Goal: Task Accomplishment & Management: Complete application form

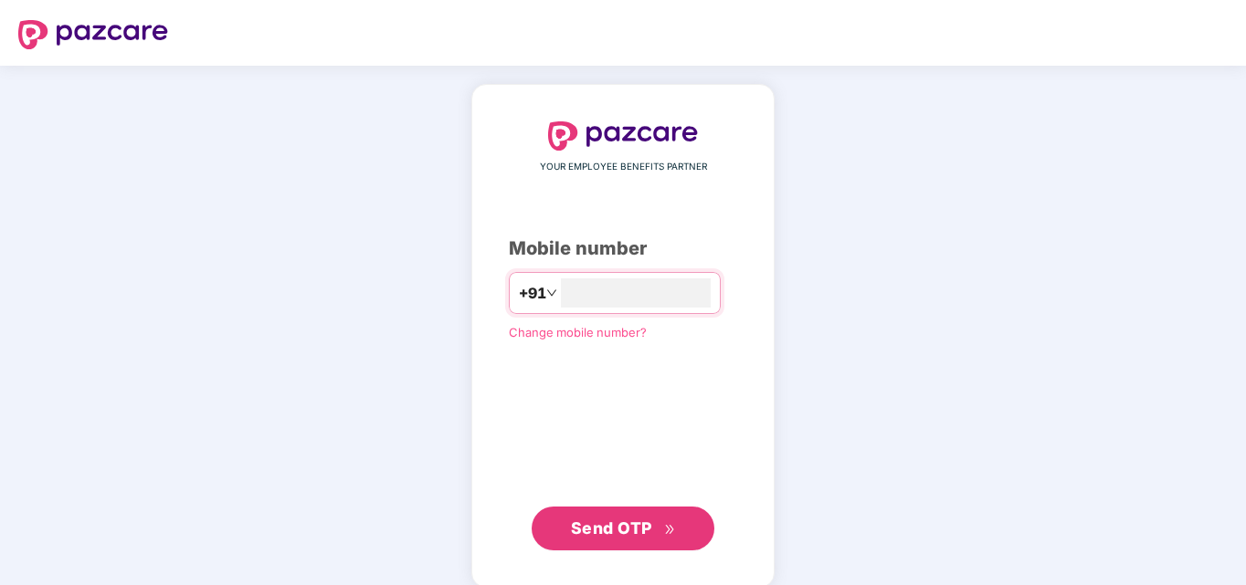
type input "**********"
click at [610, 525] on span "Send OTP" at bounding box center [611, 528] width 81 height 19
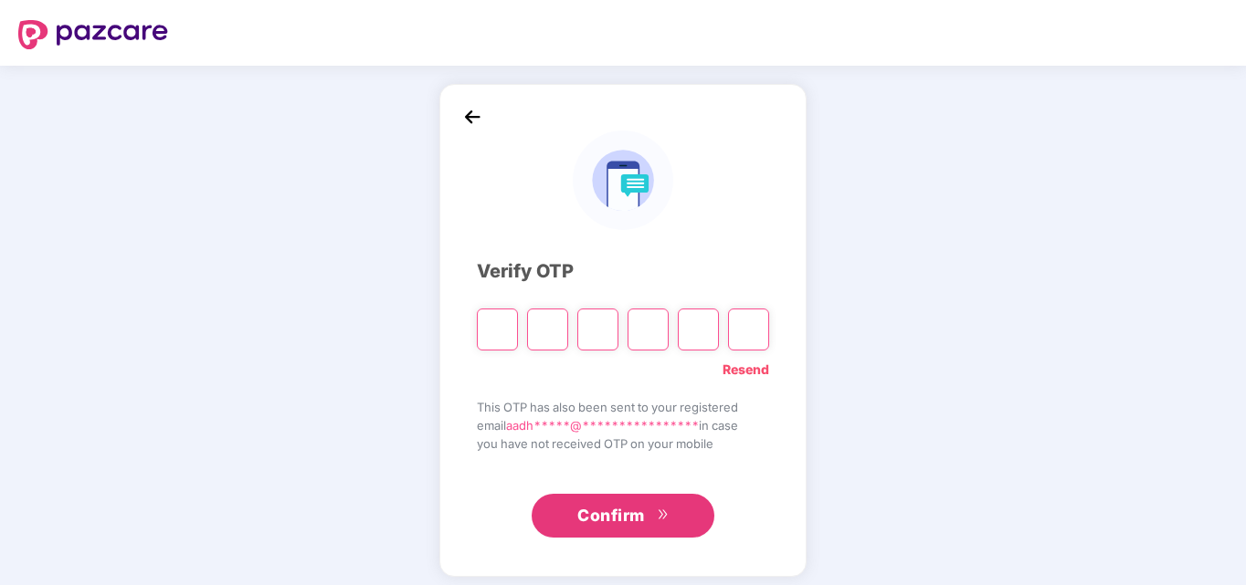
type input "*"
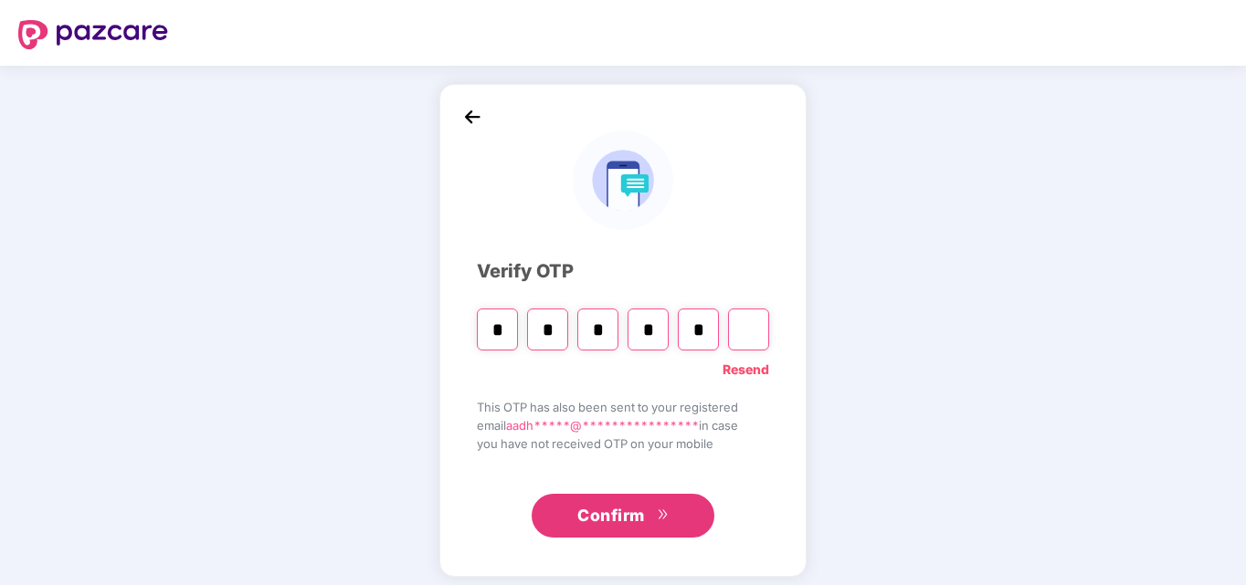
type input "*"
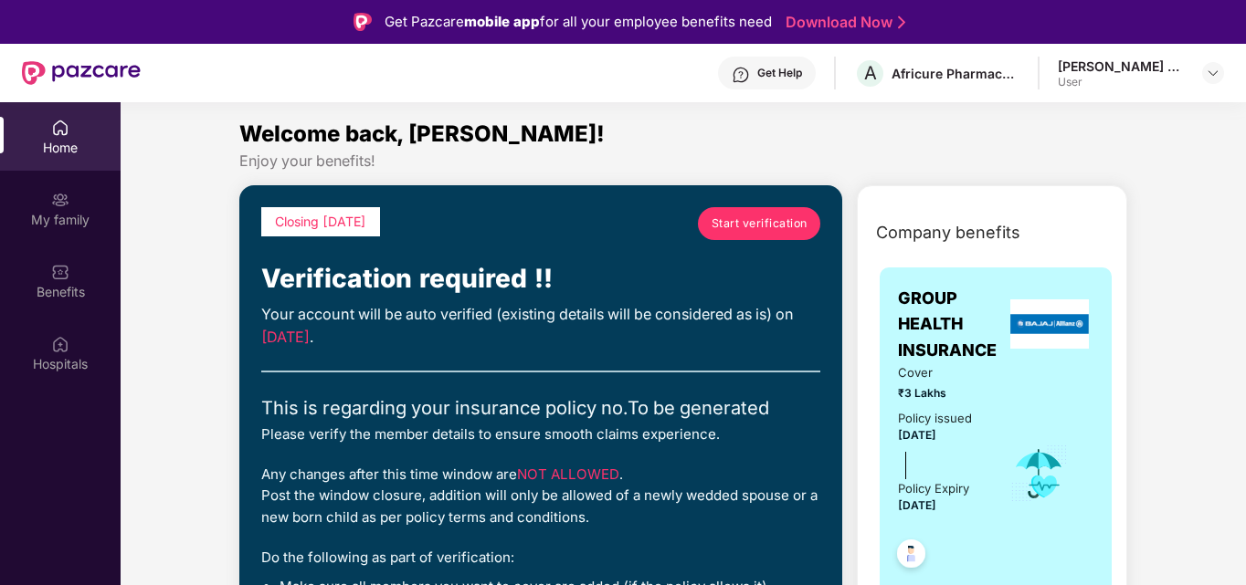
click at [771, 216] on span "Start verification" at bounding box center [759, 223] width 96 height 17
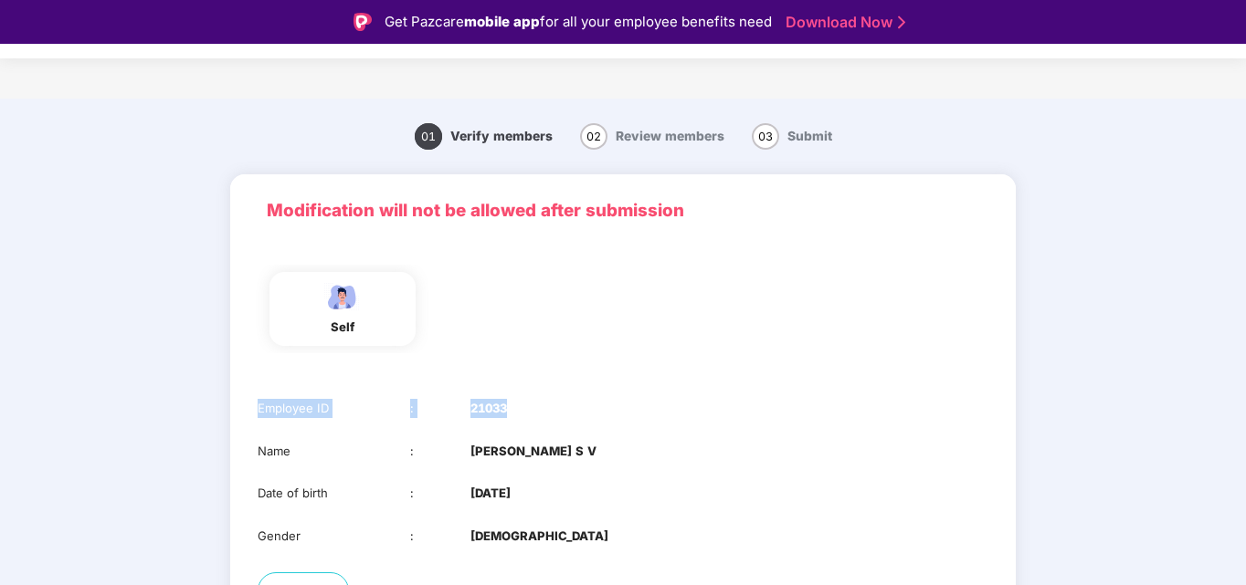
drag, startPoint x: 587, startPoint y: 375, endPoint x: 682, endPoint y: 420, distance: 105.0
click at [682, 420] on div "Modification will not be allowed after submission self Employee ID : 21033 Name…" at bounding box center [622, 396] width 785 height 444
click at [842, 406] on div "Employee ID : 21033" at bounding box center [623, 408] width 731 height 19
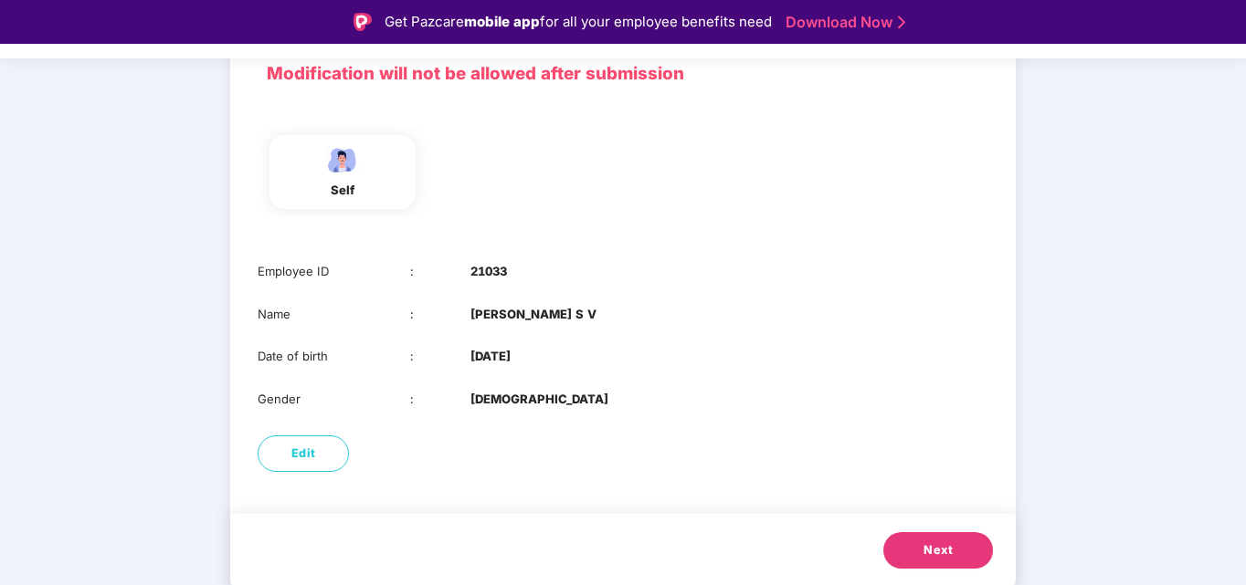
click at [939, 546] on span "Next" at bounding box center [937, 551] width 29 height 18
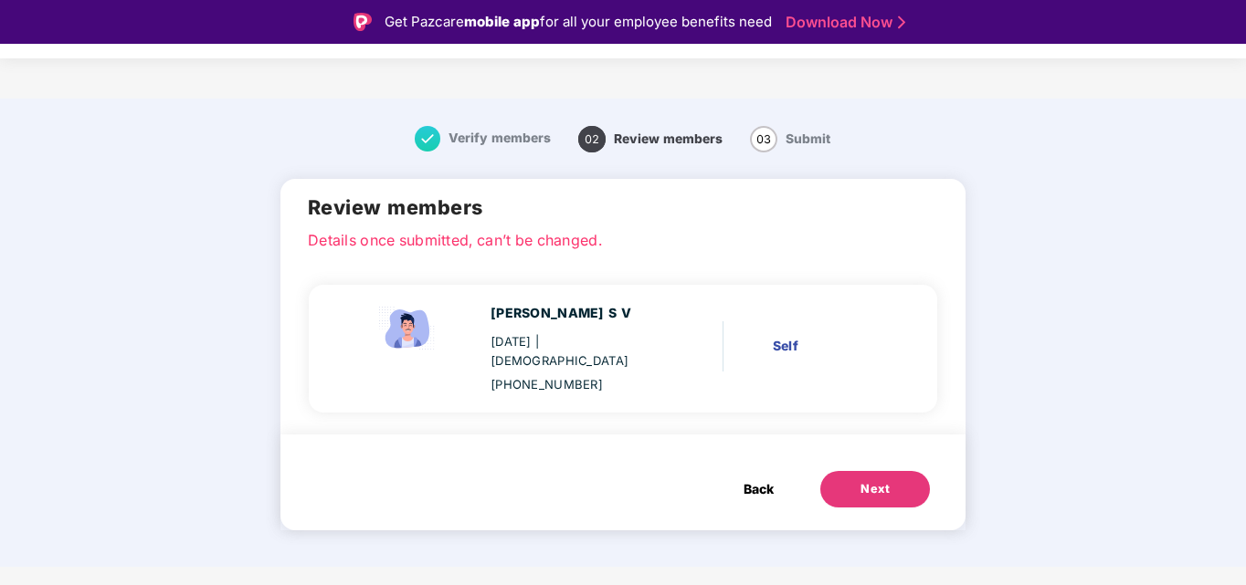
scroll to position [0, 0]
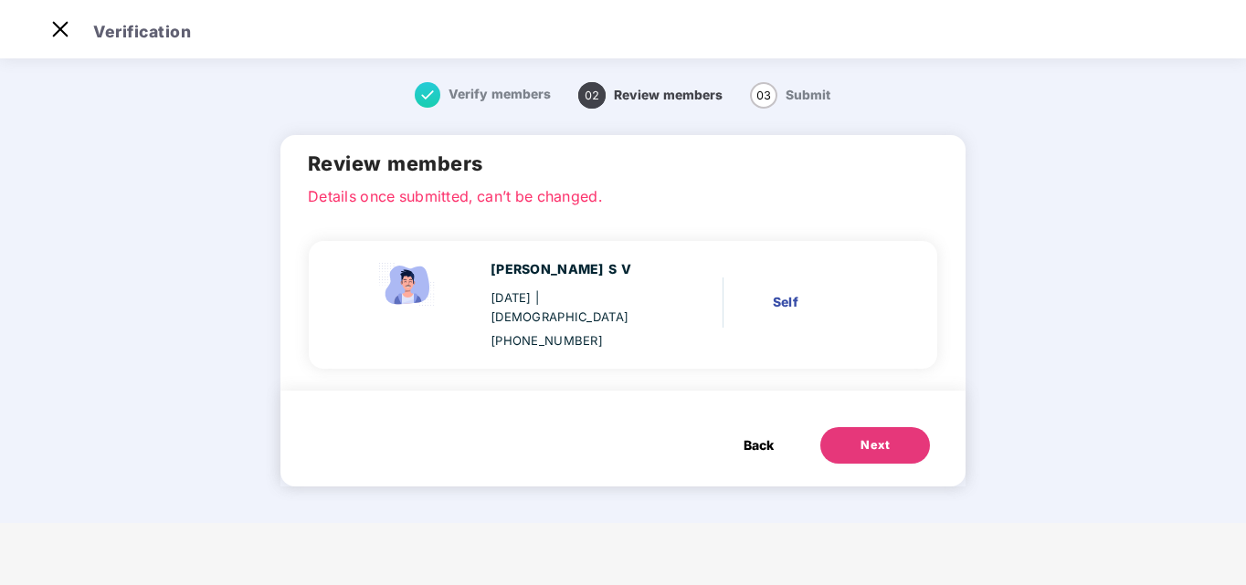
click at [886, 437] on div "Next" at bounding box center [874, 446] width 29 height 18
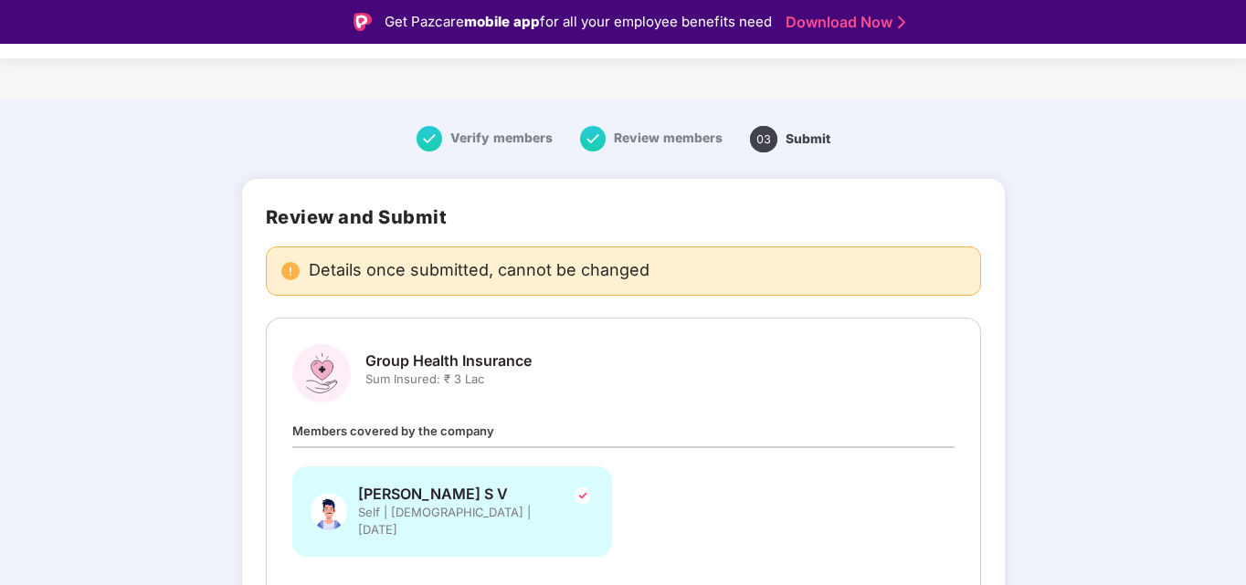
scroll to position [101, 0]
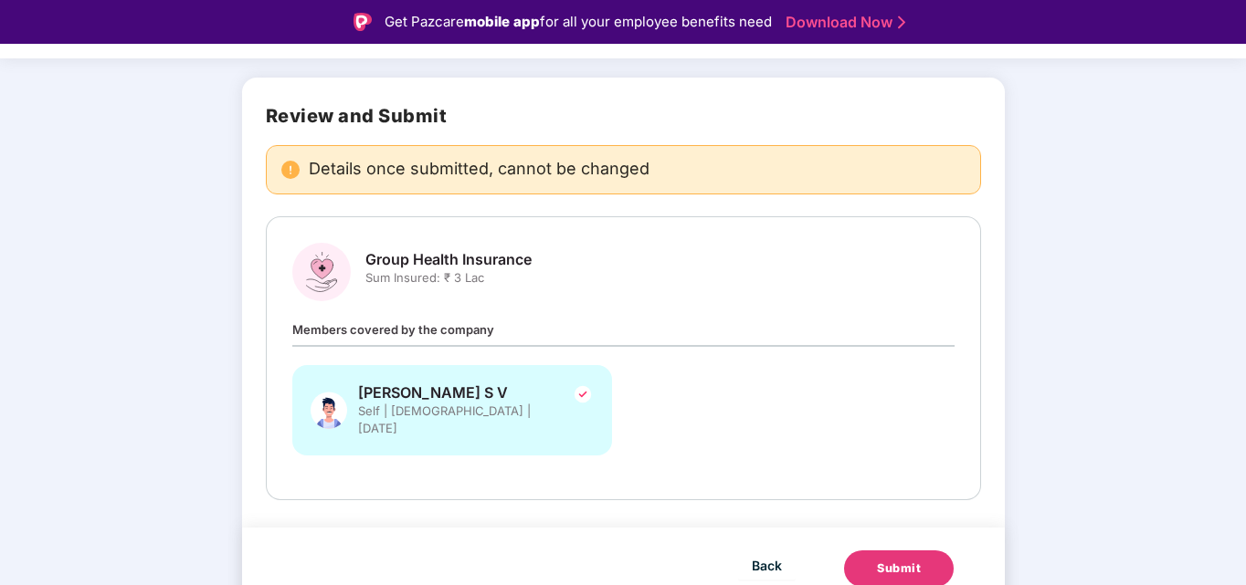
click at [551, 318] on div "Group Health Insurance Sum Insured: ₹ 3 Lac Members covered by the company Aadh…" at bounding box center [623, 358] width 662 height 231
click at [472, 330] on span "Members covered by the company" at bounding box center [393, 329] width 202 height 15
click at [896, 560] on div "Submit" at bounding box center [899, 569] width 44 height 18
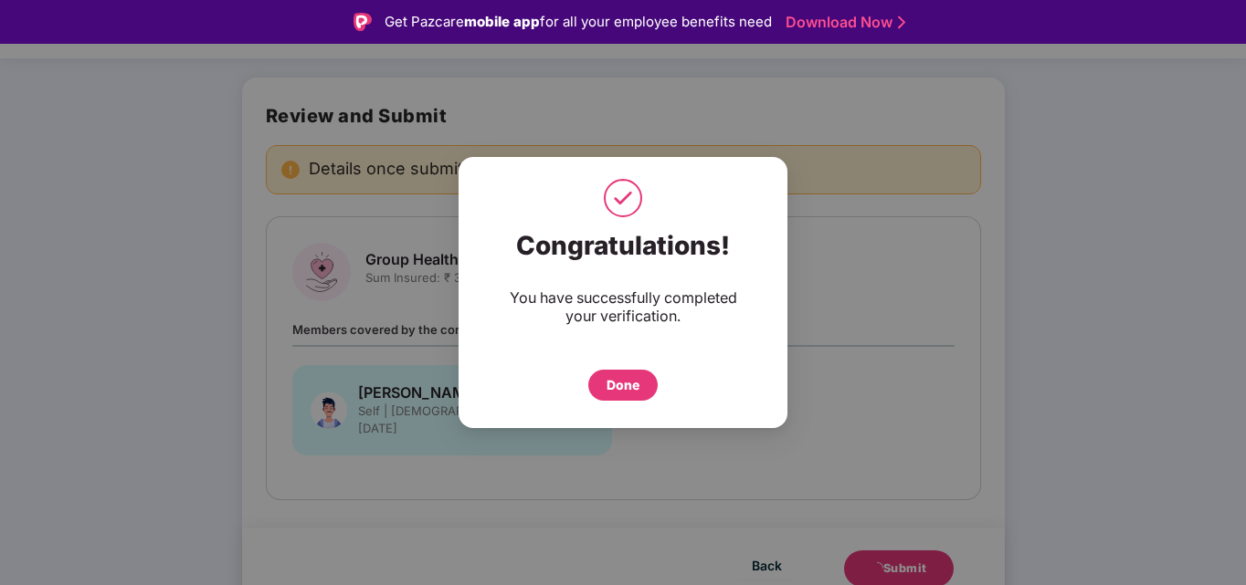
click at [627, 384] on div "Done" at bounding box center [622, 385] width 33 height 20
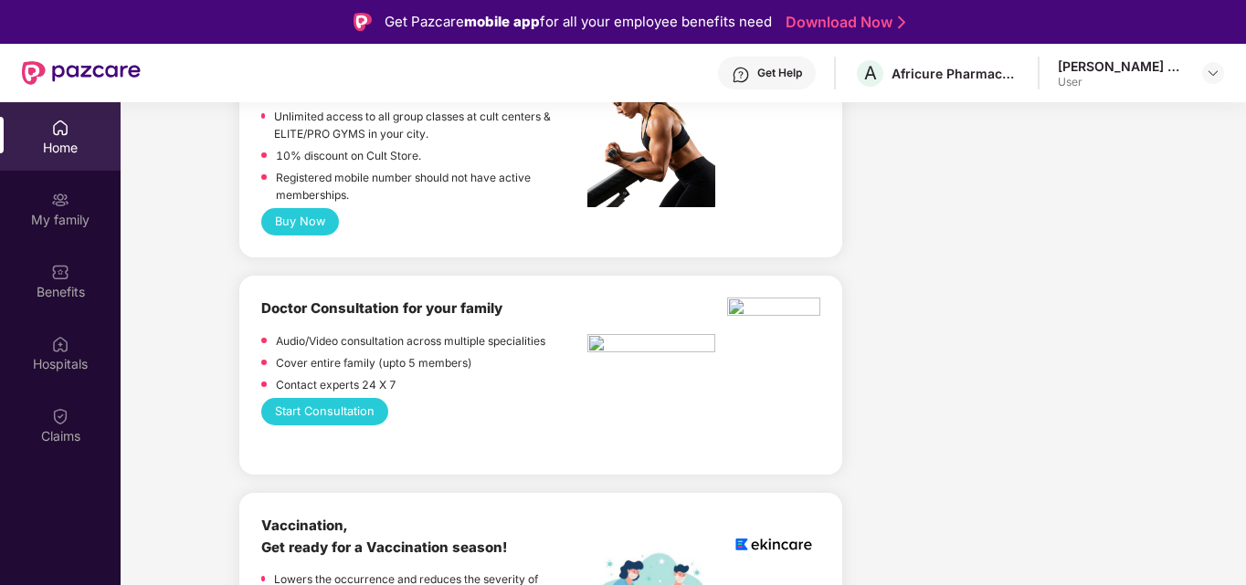
scroll to position [882, 0]
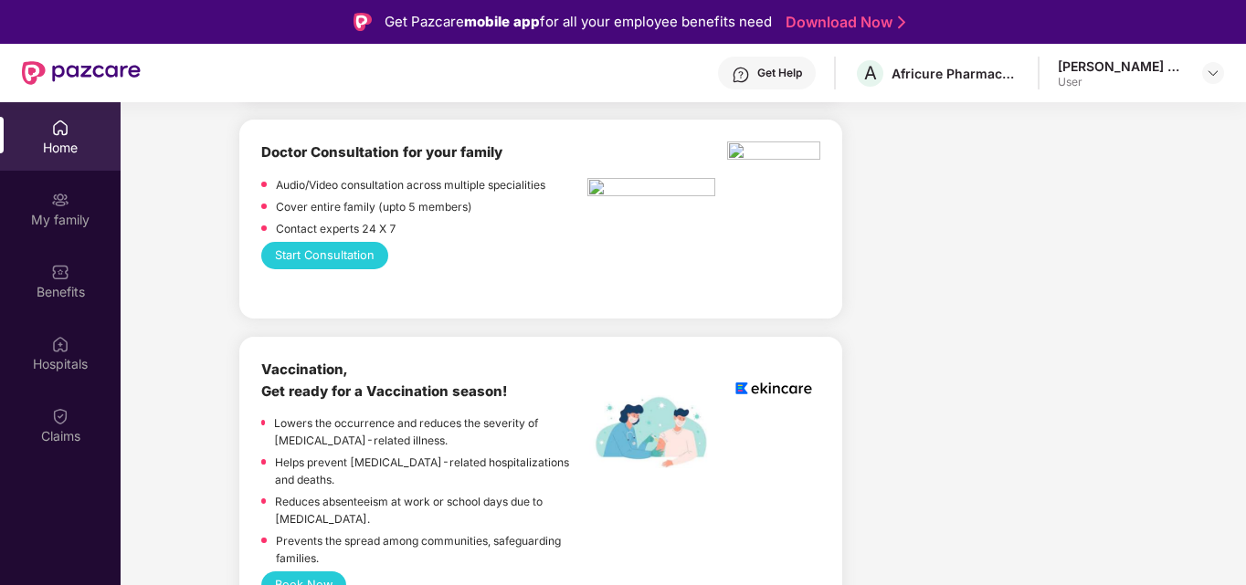
click at [491, 395] on div "Vaccination, Get ready for a Vaccination season! Lowers the occurrence and redu…" at bounding box center [424, 465] width 326 height 213
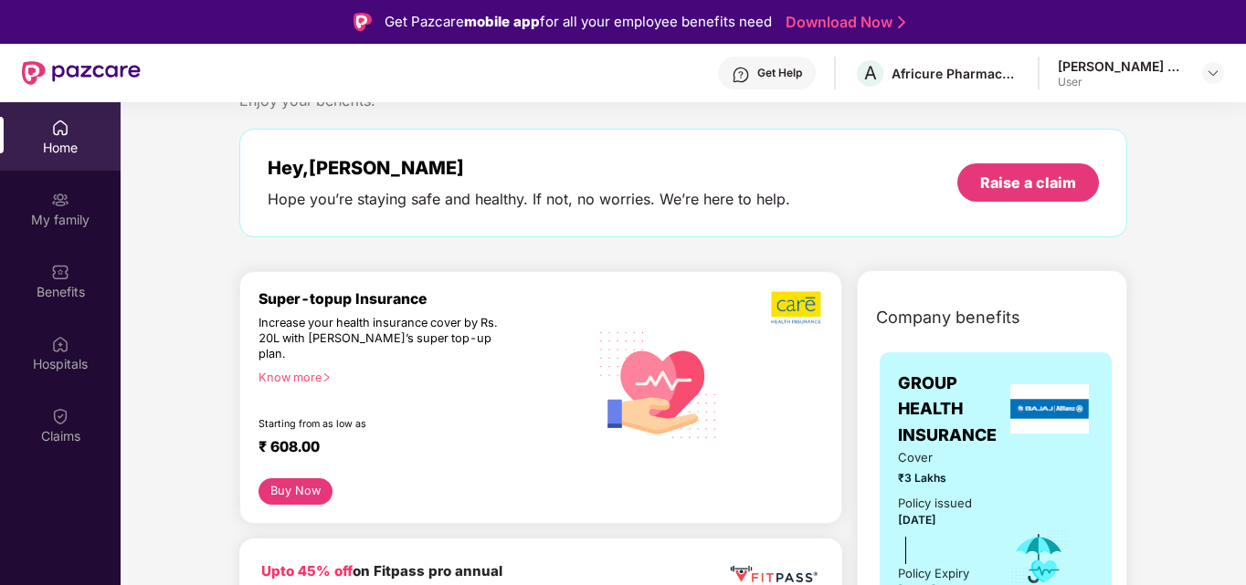
scroll to position [0, 0]
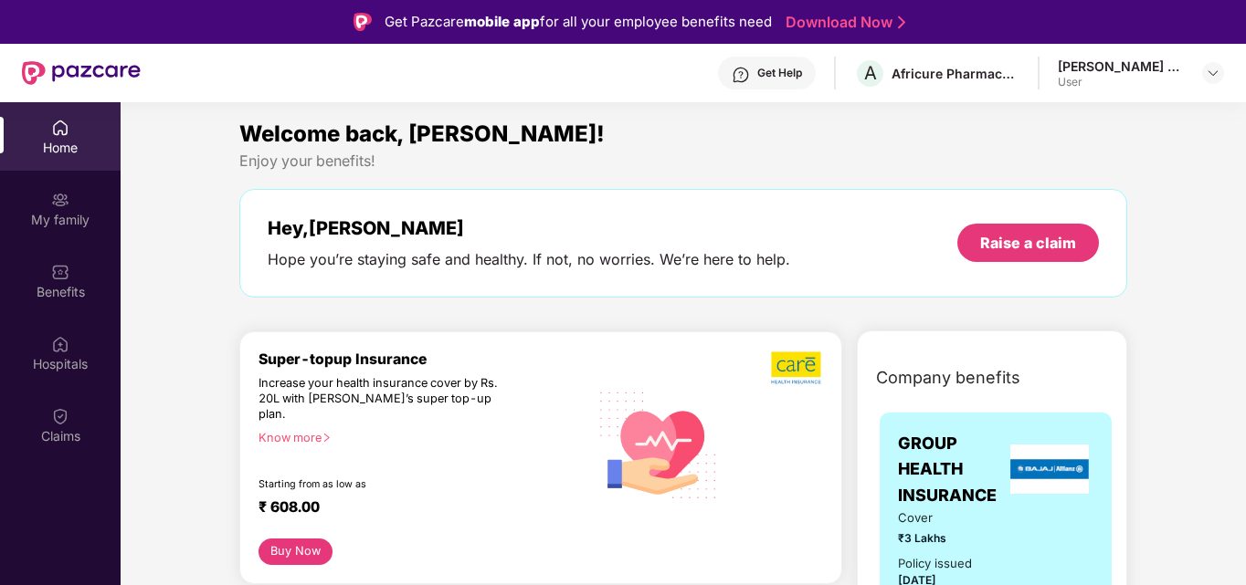
click at [423, 461] on div "Super-topup Insurance Increase your health insurance cover by Rs. 20L with [PER…" at bounding box center [423, 445] width 330 height 188
drag, startPoint x: 754, startPoint y: 433, endPoint x: 568, endPoint y: 403, distance: 188.7
click at [568, 403] on div "Super-topup Insurance Increase your health insurance cover by Rs. 20L with [PER…" at bounding box center [423, 445] width 330 height 188
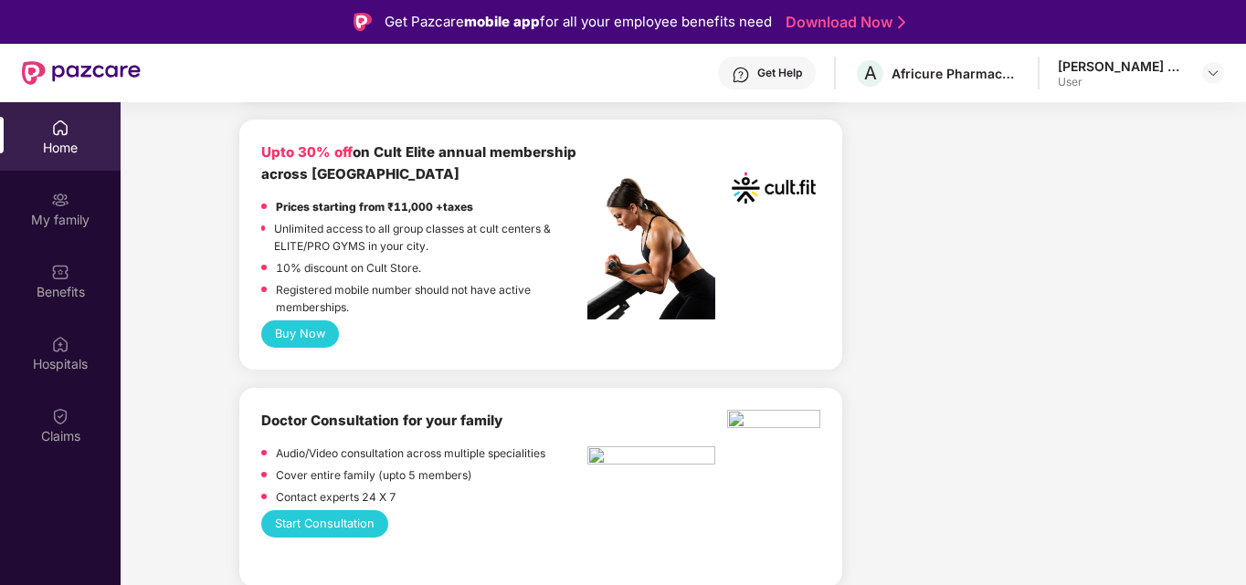
scroll to position [813, 0]
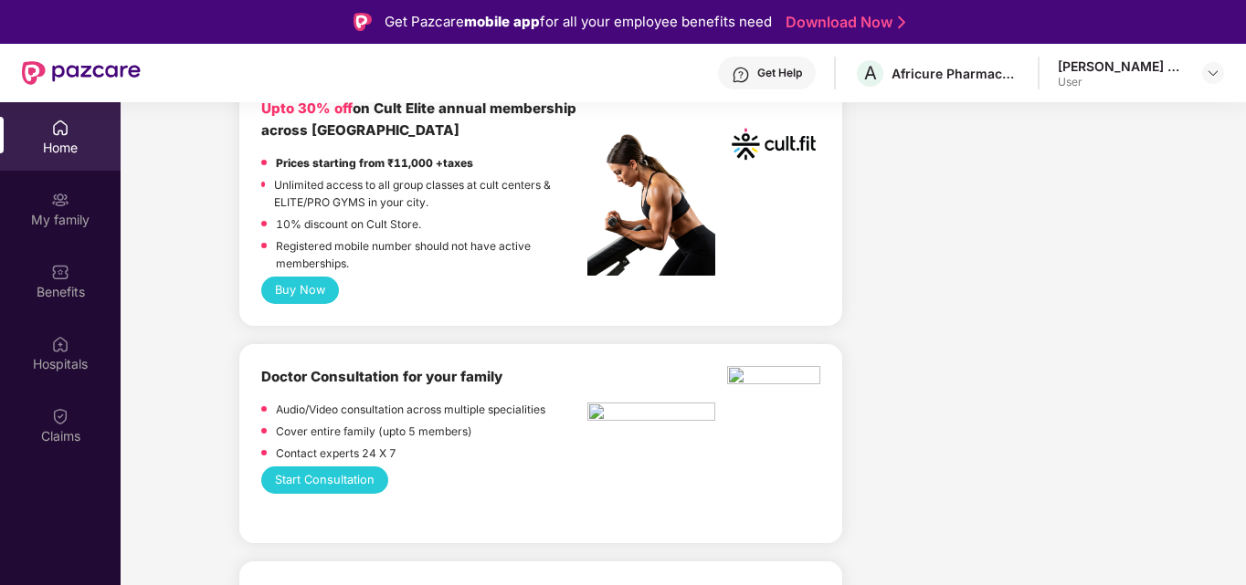
drag, startPoint x: 503, startPoint y: 385, endPoint x: 421, endPoint y: 426, distance: 91.5
click at [421, 426] on div "Cover entire family (upto 5 members)" at bounding box center [374, 434] width 196 height 22
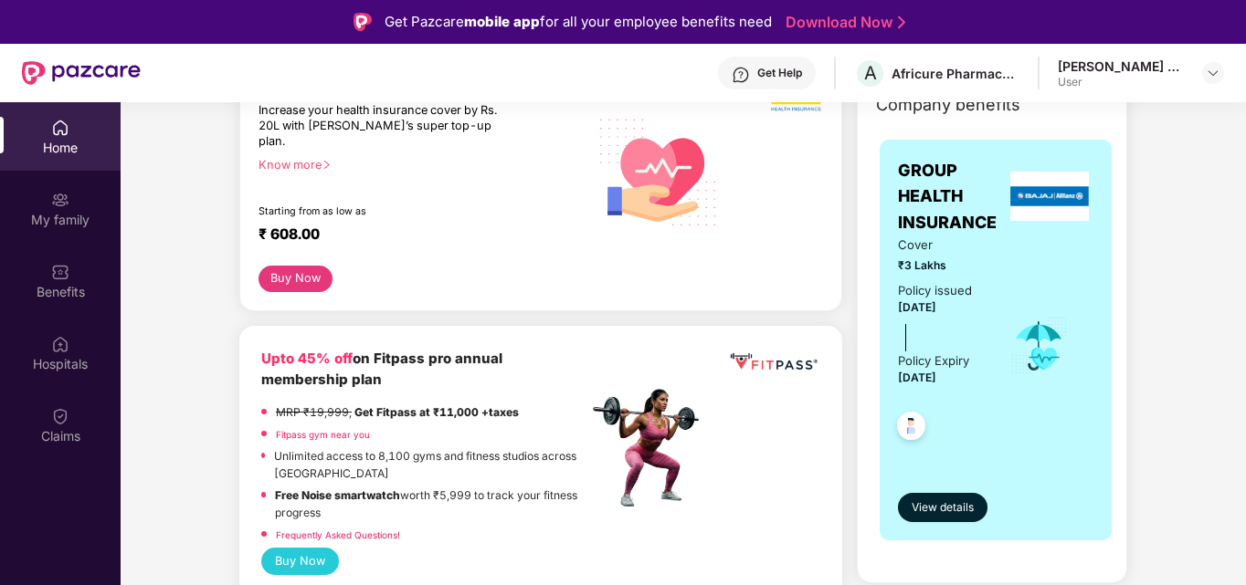
scroll to position [277, 0]
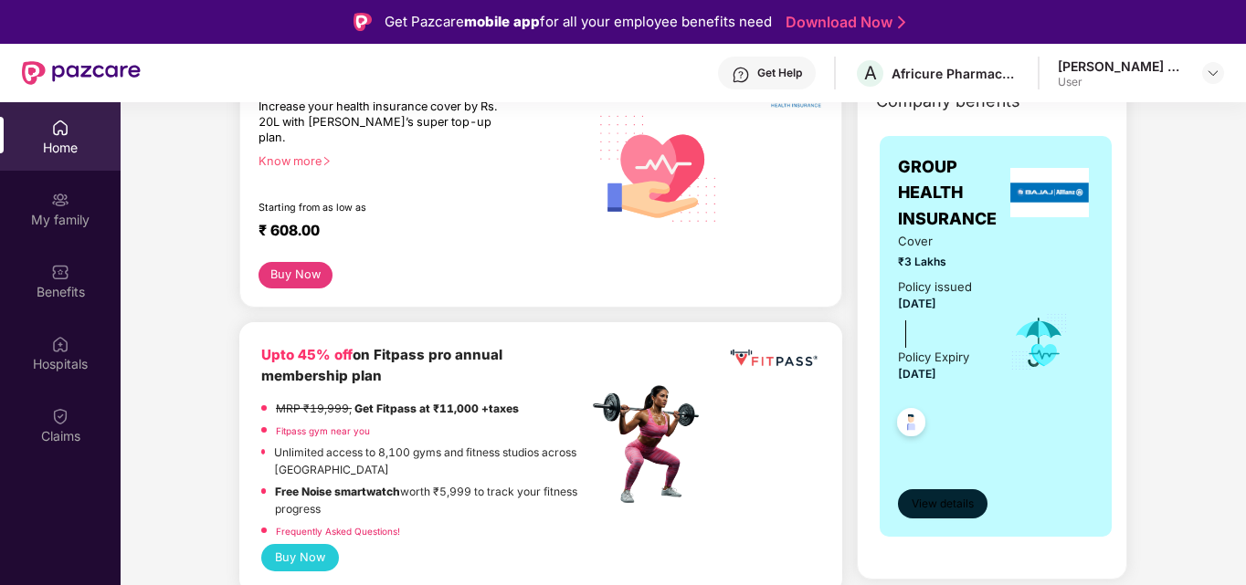
click at [922, 509] on span "View details" at bounding box center [942, 504] width 62 height 17
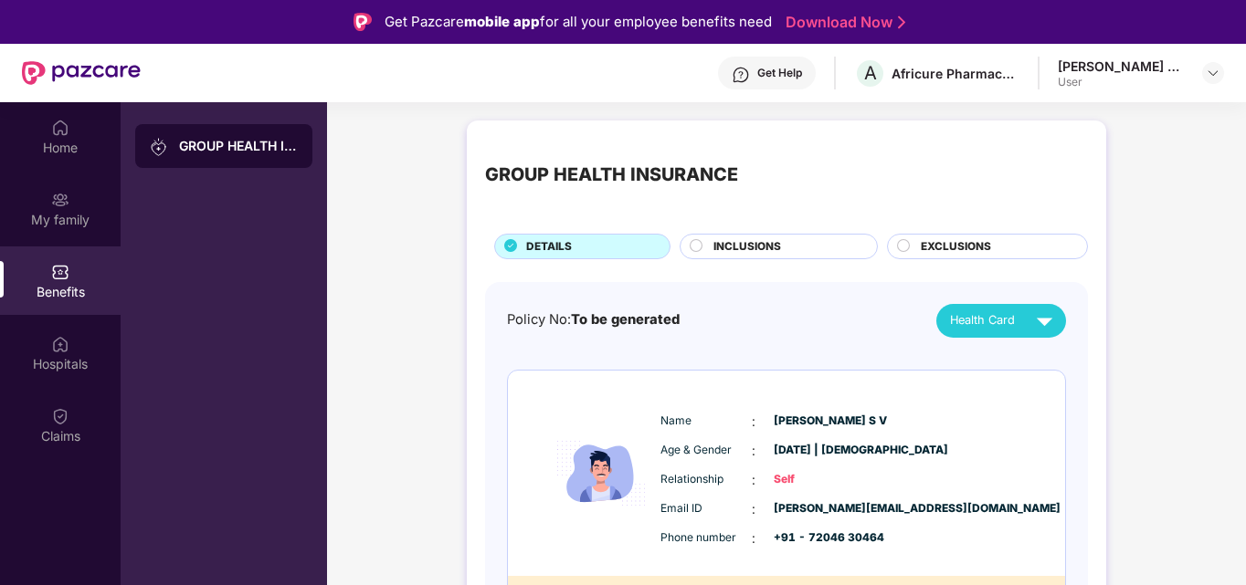
scroll to position [54, 0]
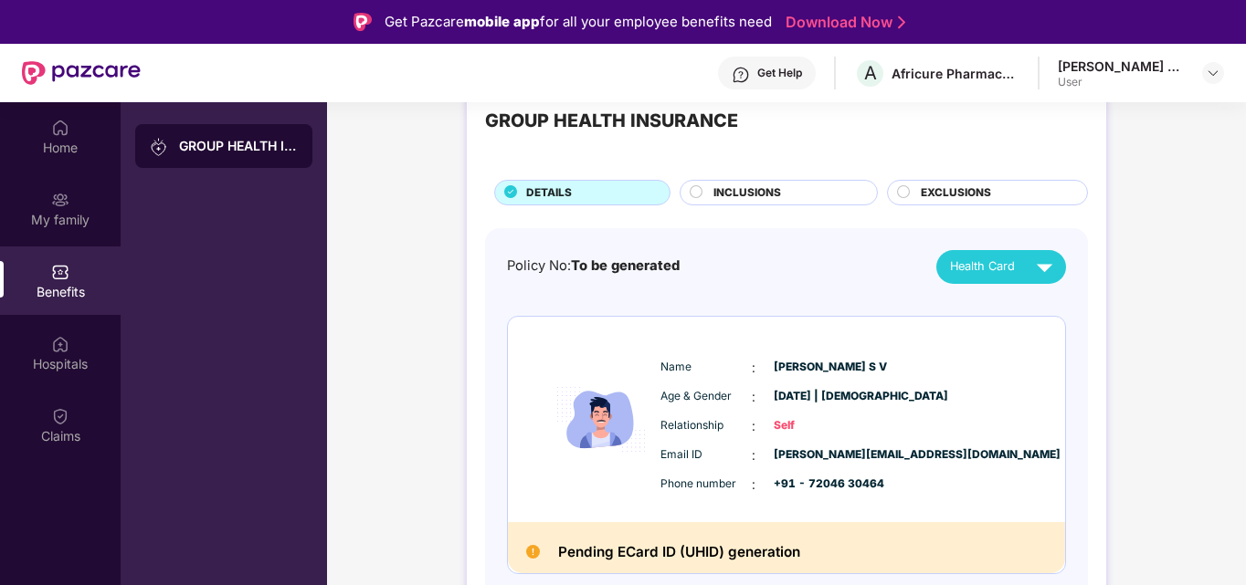
click at [690, 186] on icon at bounding box center [696, 191] width 13 height 13
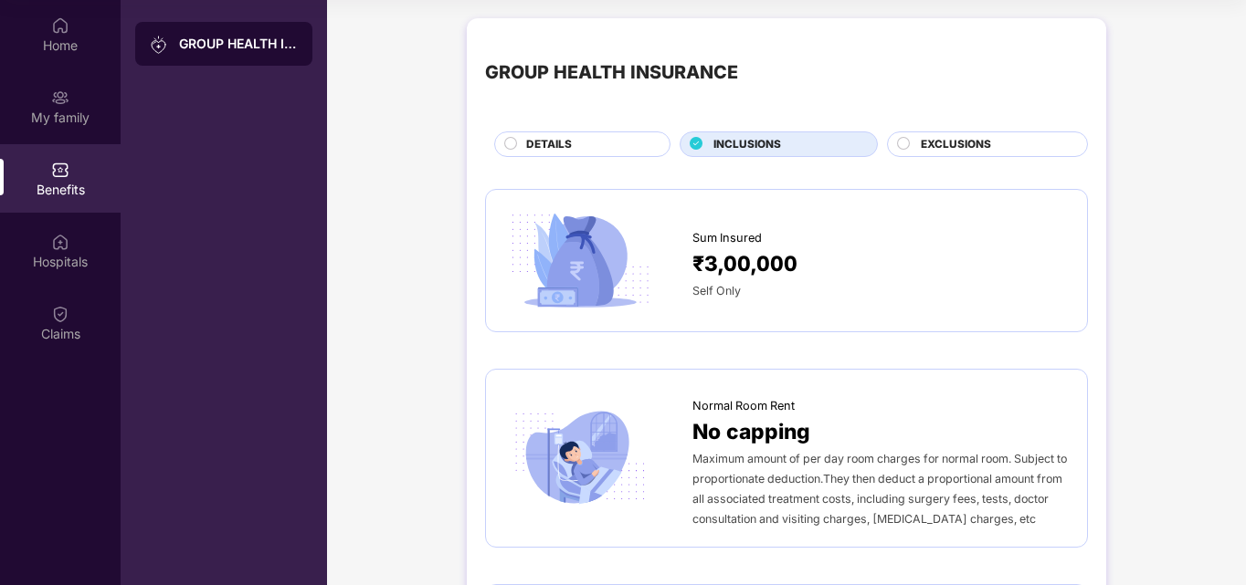
scroll to position [0, 0]
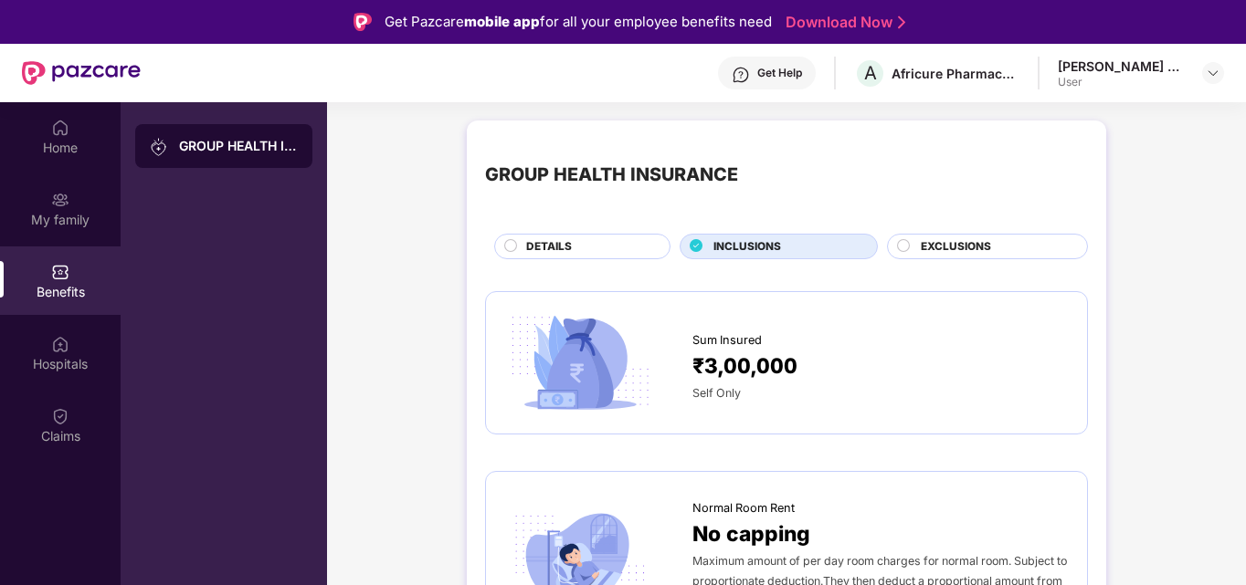
click at [552, 248] on span "DETAILS" at bounding box center [549, 246] width 46 height 17
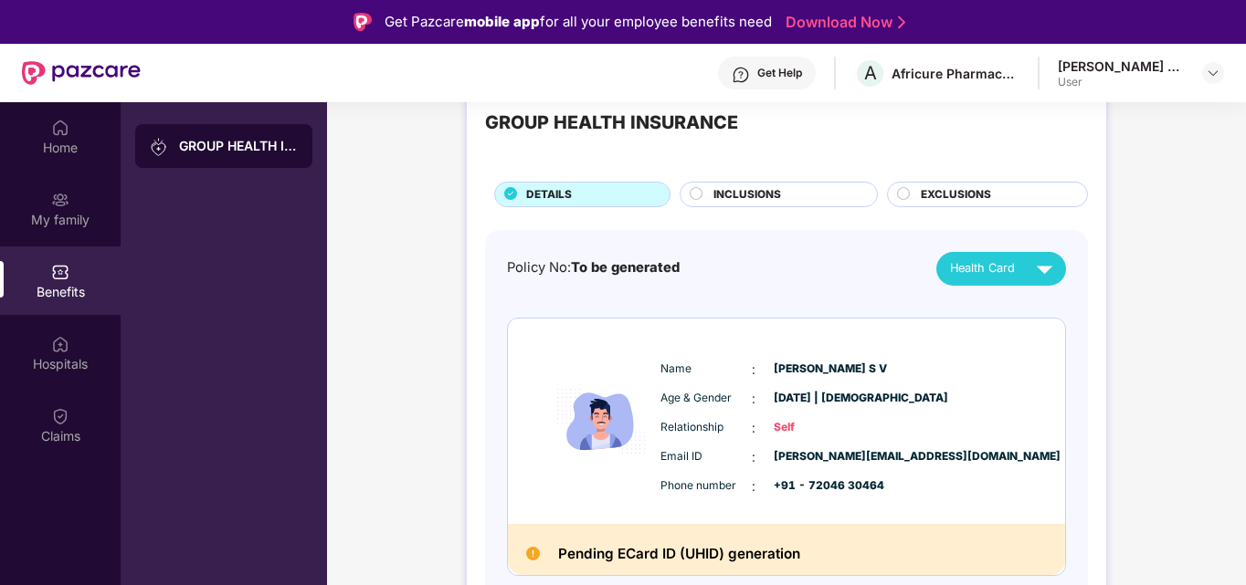
scroll to position [53, 0]
click at [1027, 261] on div "Health Card" at bounding box center [1005, 268] width 111 height 32
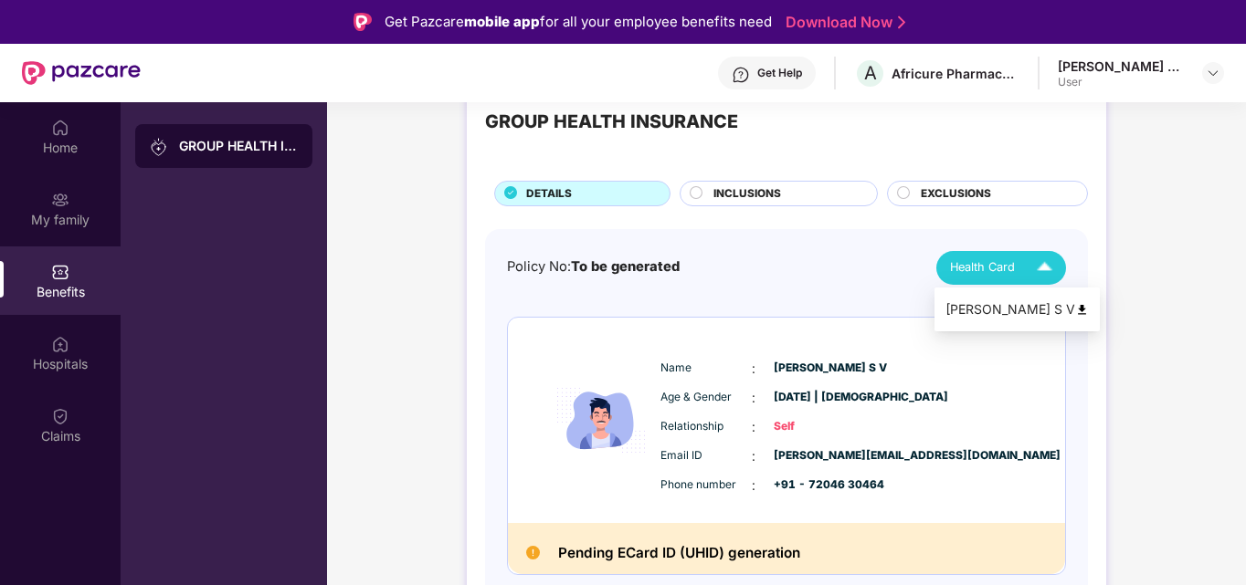
click at [1009, 265] on span "Health Card" at bounding box center [982, 267] width 65 height 18
click at [1075, 307] on img at bounding box center [1082, 310] width 14 height 14
click at [910, 191] on div at bounding box center [904, 195] width 15 height 18
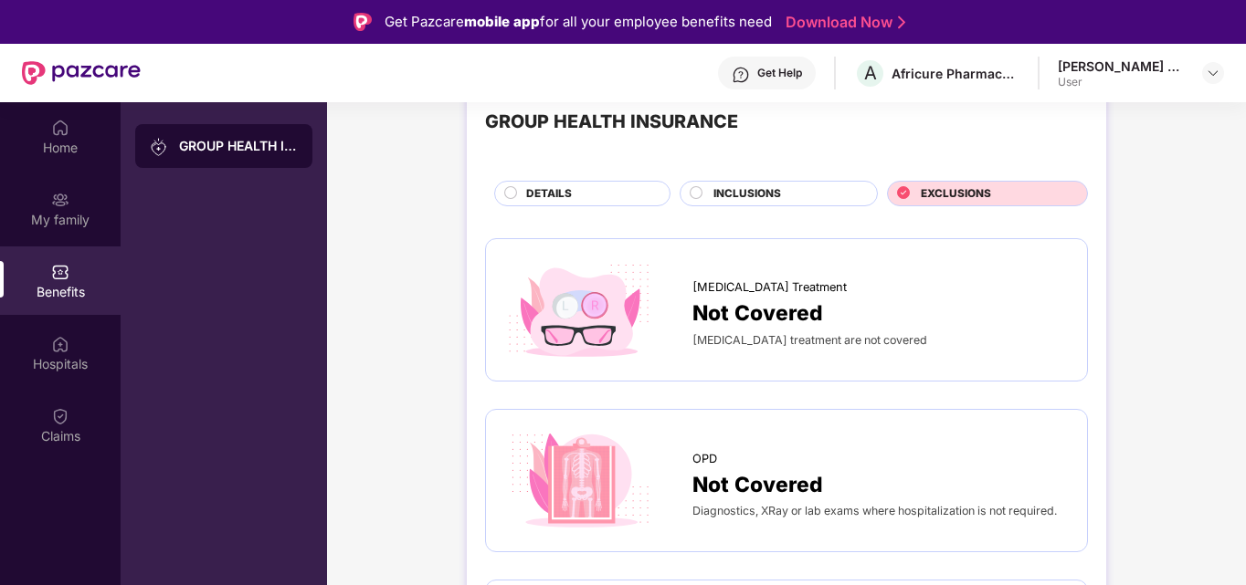
click at [902, 192] on icon at bounding box center [903, 192] width 12 height 12
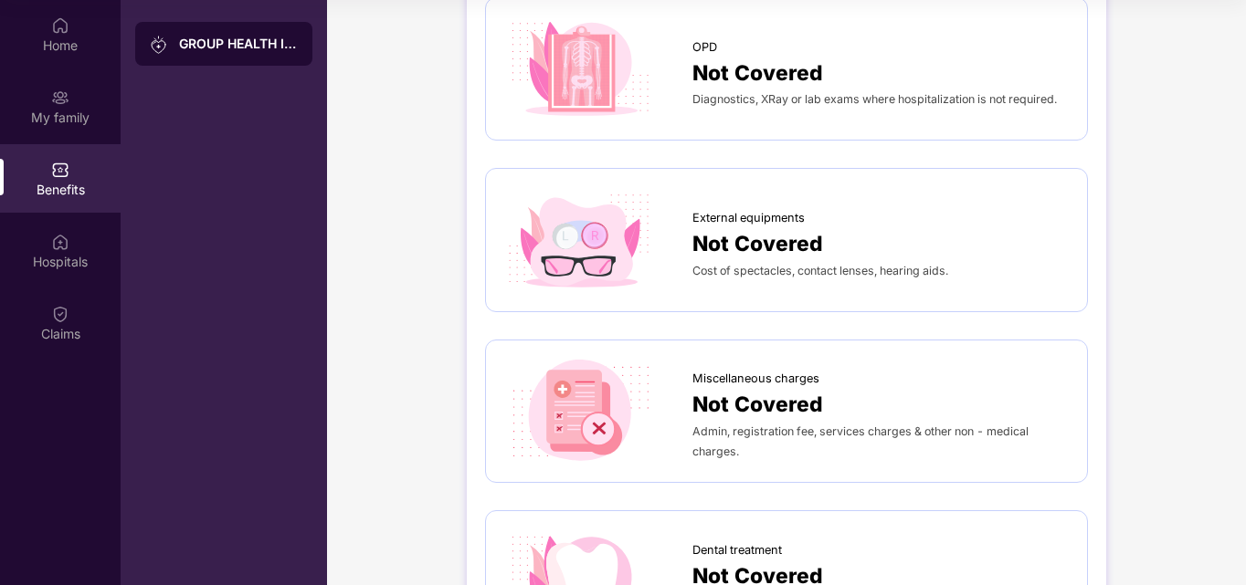
scroll to position [0, 0]
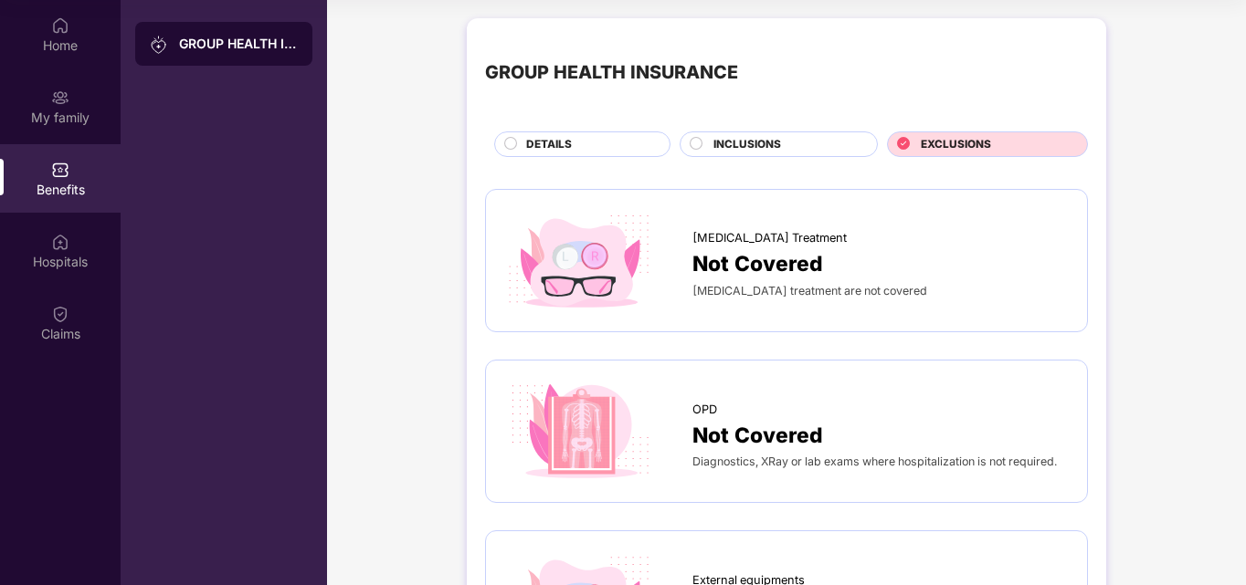
click at [538, 142] on span "DETAILS" at bounding box center [549, 144] width 46 height 17
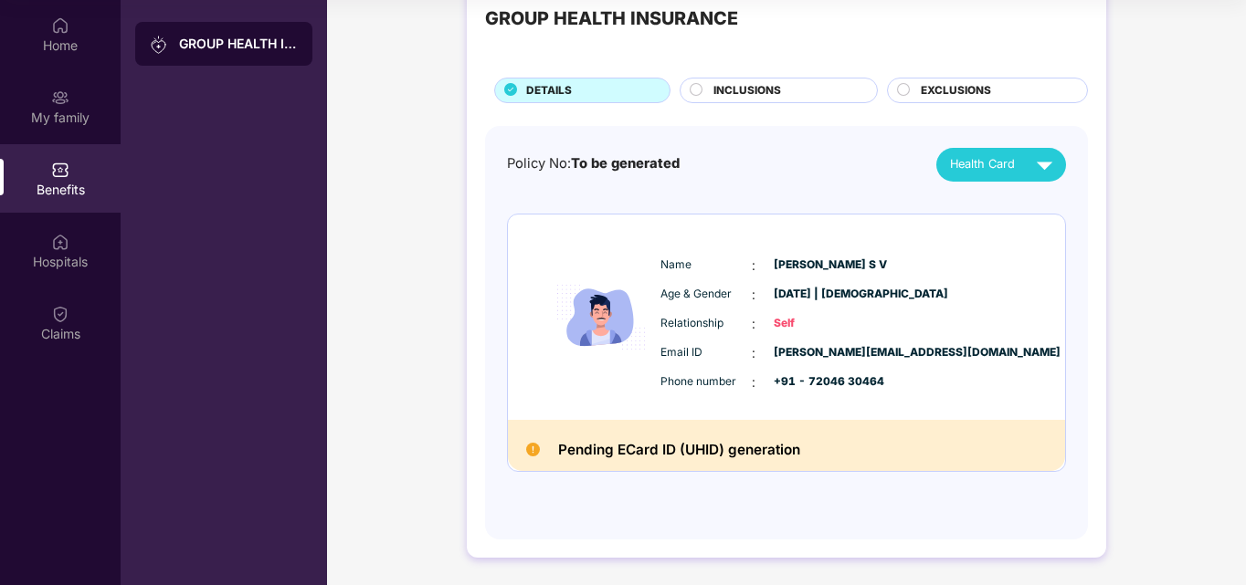
scroll to position [53, 0]
click at [713, 452] on h2 "Pending ECard ID (UHID) generation" at bounding box center [679, 451] width 242 height 24
click at [619, 449] on h2 "Pending ECard ID (UHID) generation" at bounding box center [679, 450] width 242 height 24
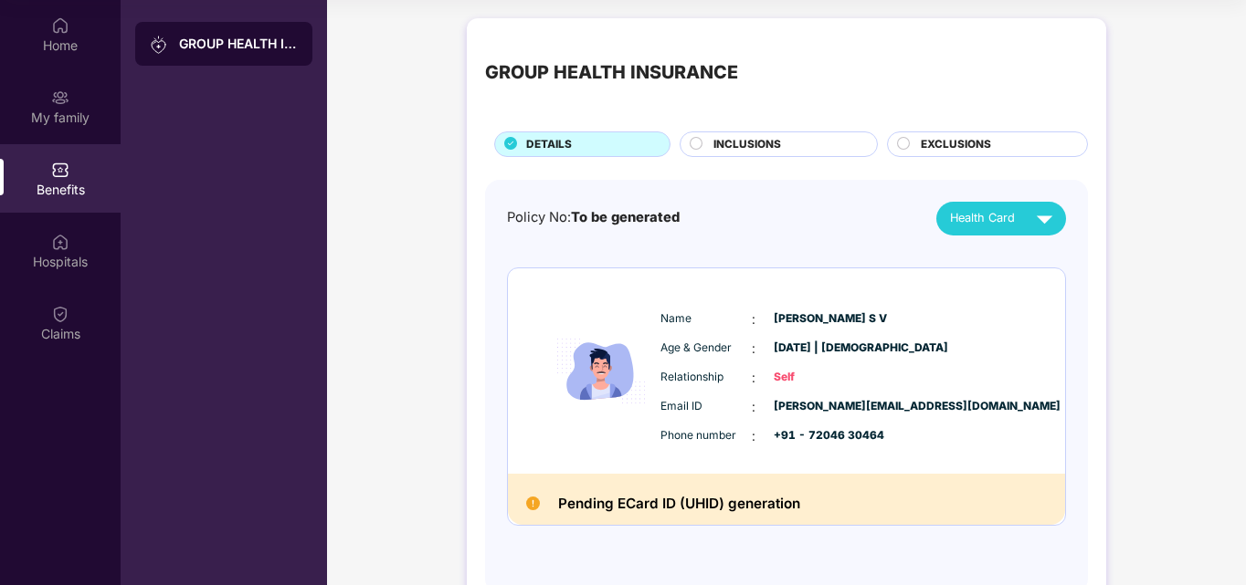
click at [758, 152] on span "INCLUSIONS" at bounding box center [747, 144] width 68 height 17
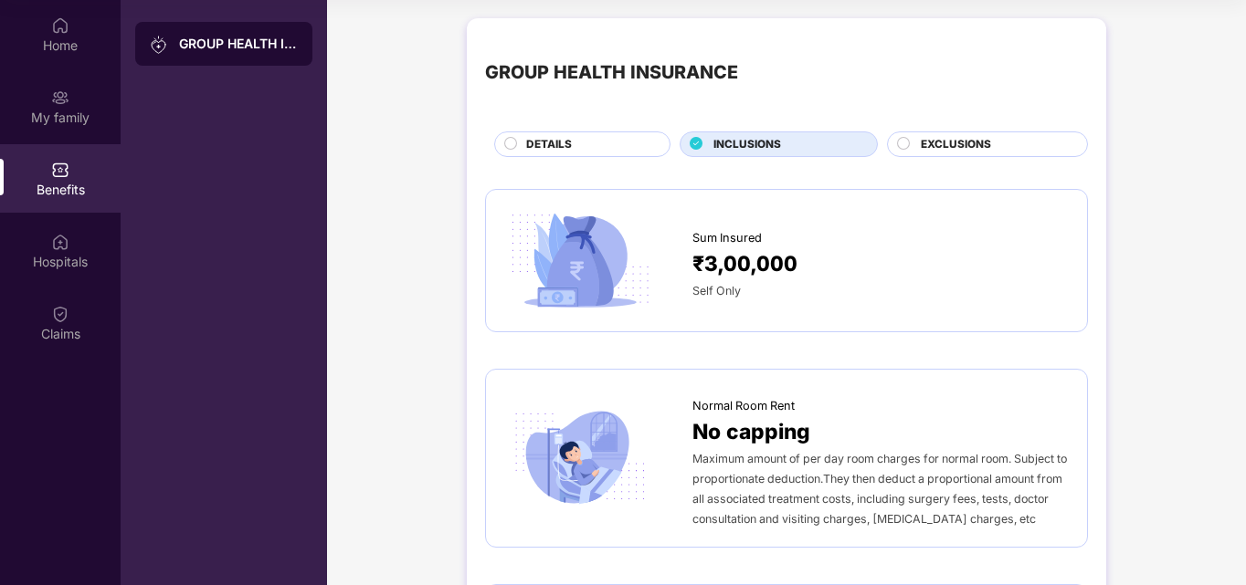
click at [555, 134] on div "DETAILS" at bounding box center [582, 145] width 176 height 26
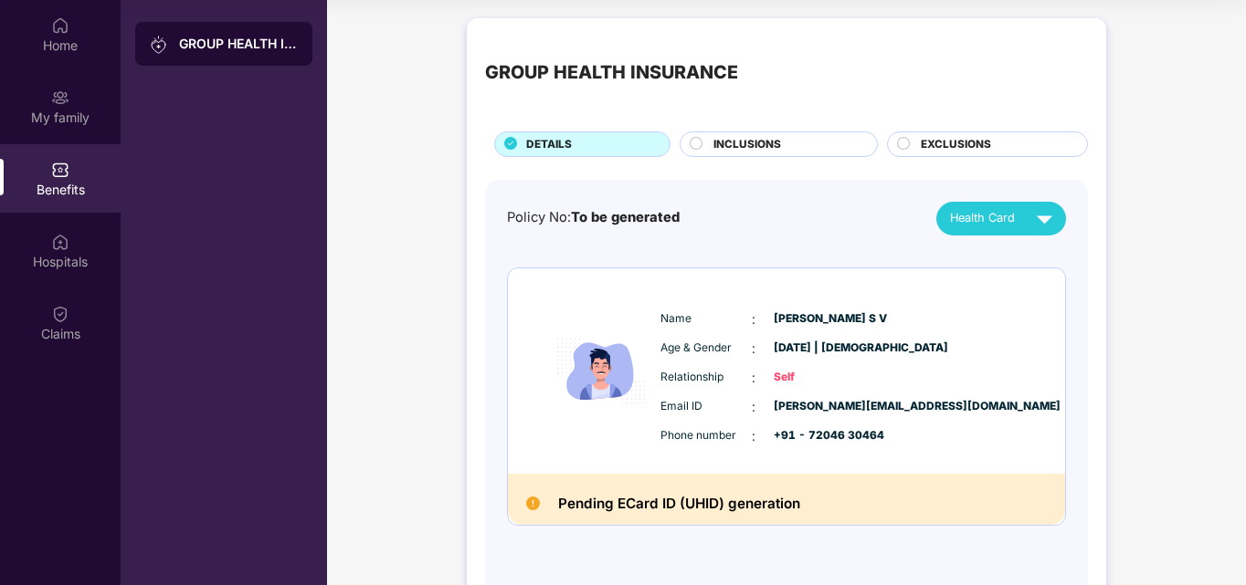
click at [955, 142] on span "EXCLUSIONS" at bounding box center [956, 144] width 70 height 17
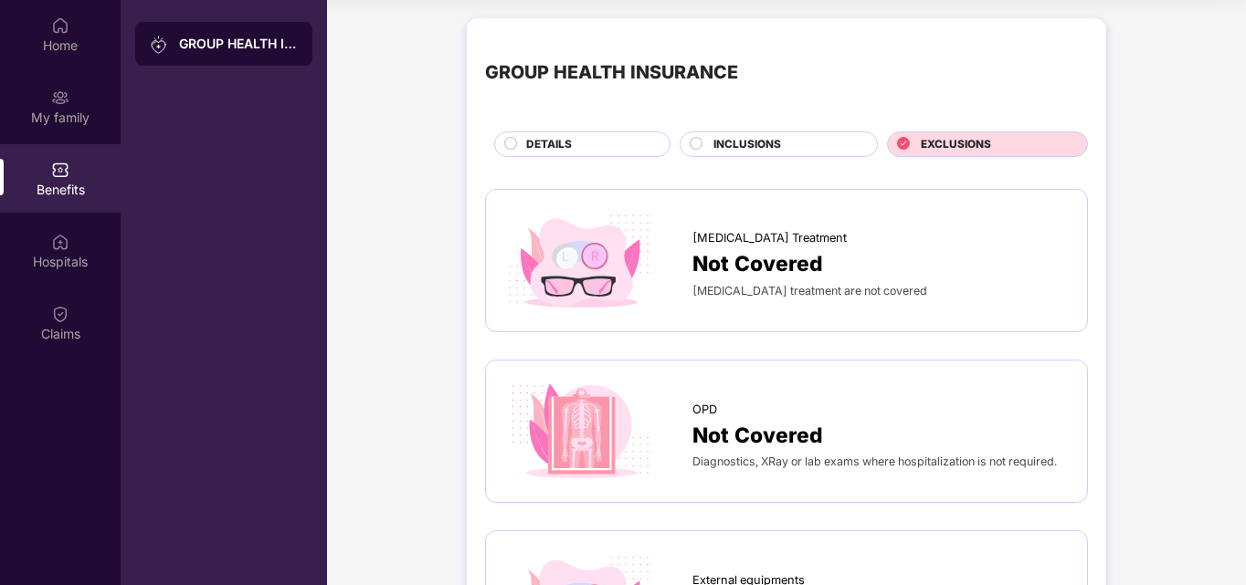
click at [552, 141] on span "DETAILS" at bounding box center [549, 144] width 46 height 17
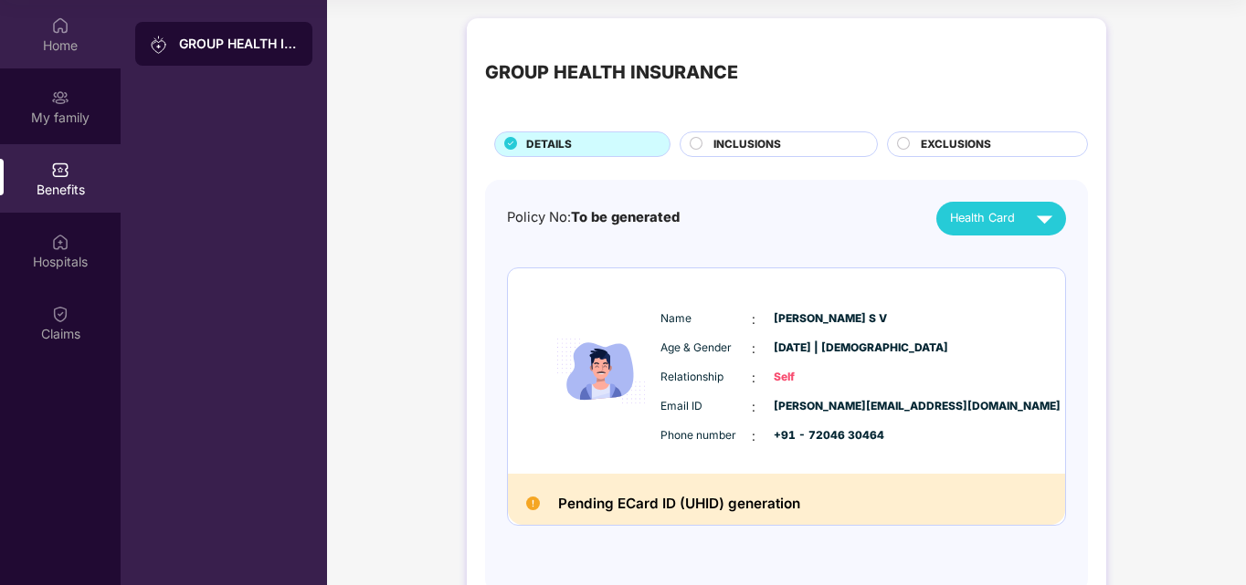
click at [35, 50] on div "Home" at bounding box center [60, 46] width 121 height 18
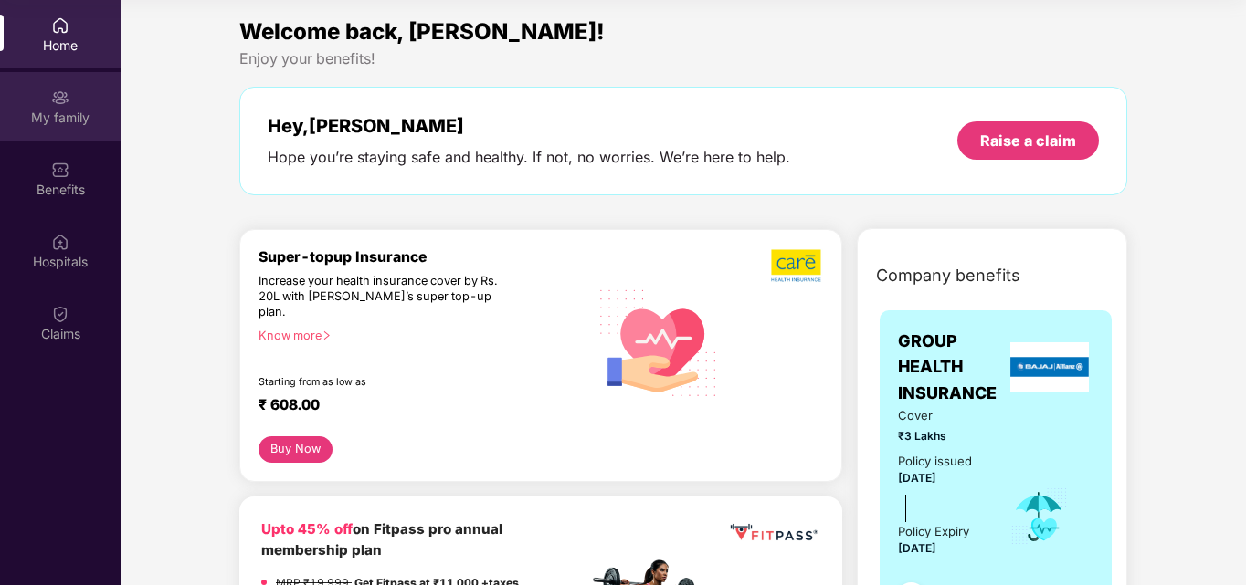
click at [73, 103] on div "My family" at bounding box center [60, 106] width 121 height 68
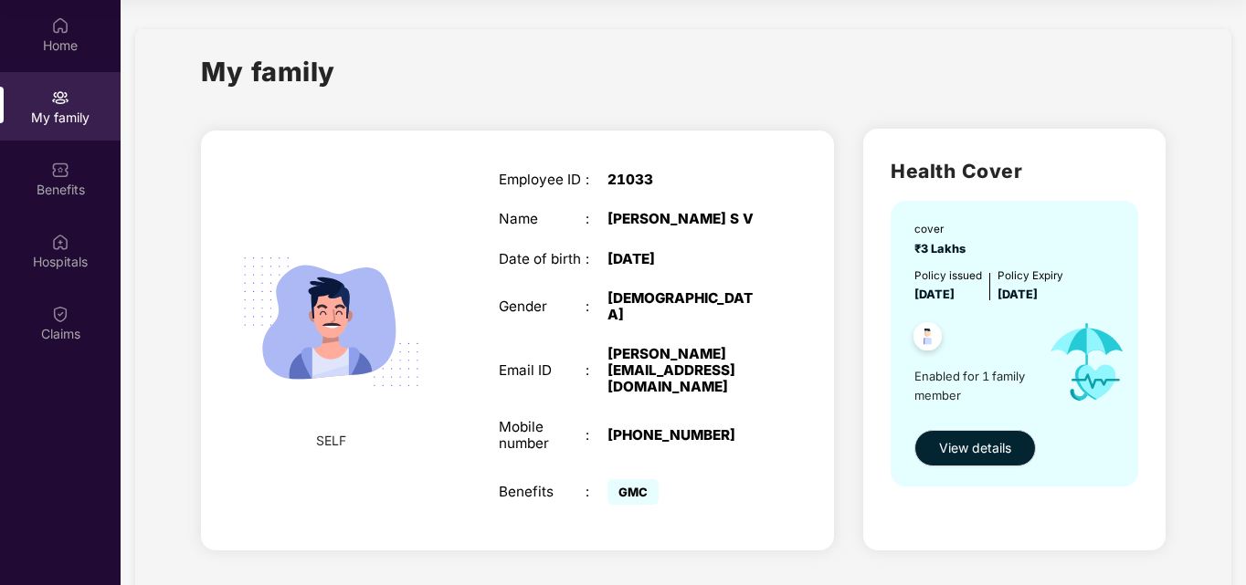
scroll to position [39, 0]
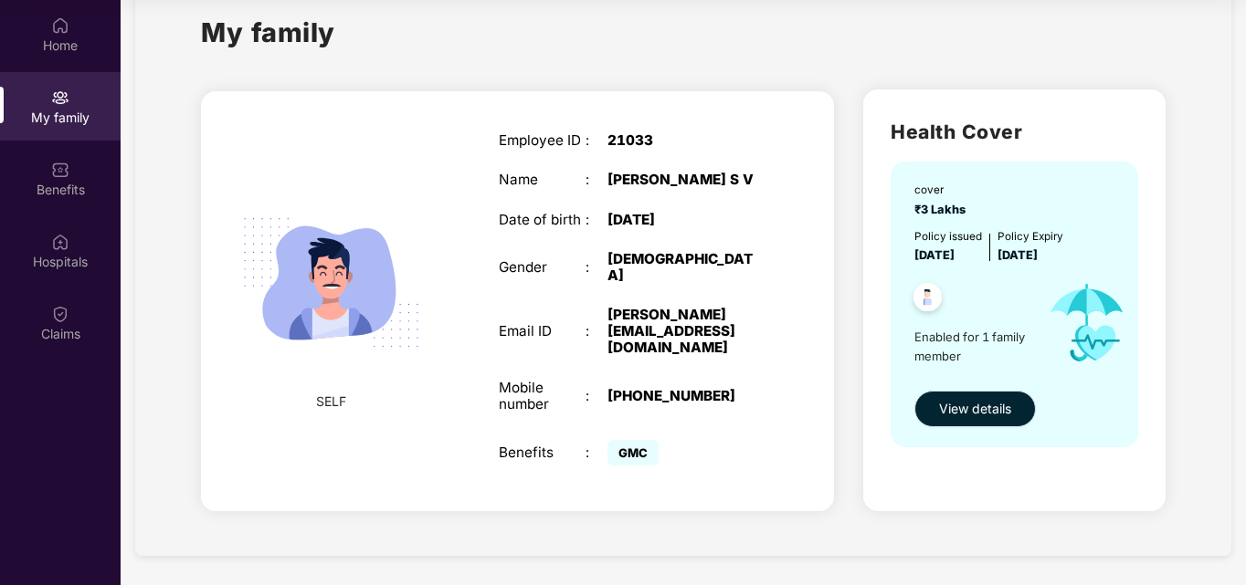
click at [973, 409] on span "View details" at bounding box center [975, 409] width 72 height 20
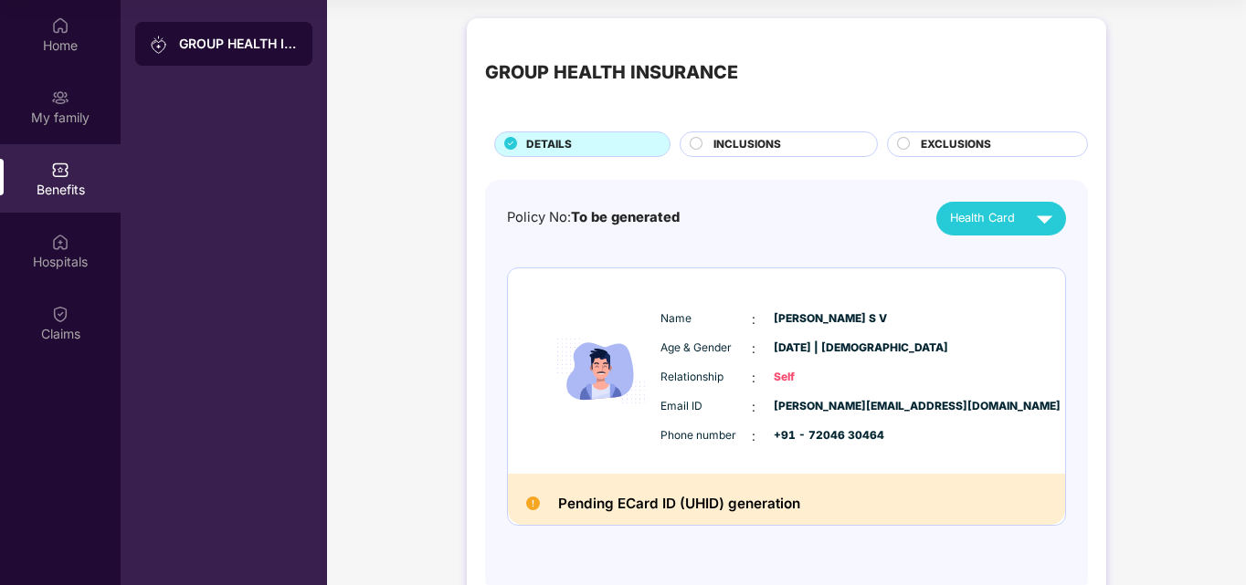
scroll to position [54, 0]
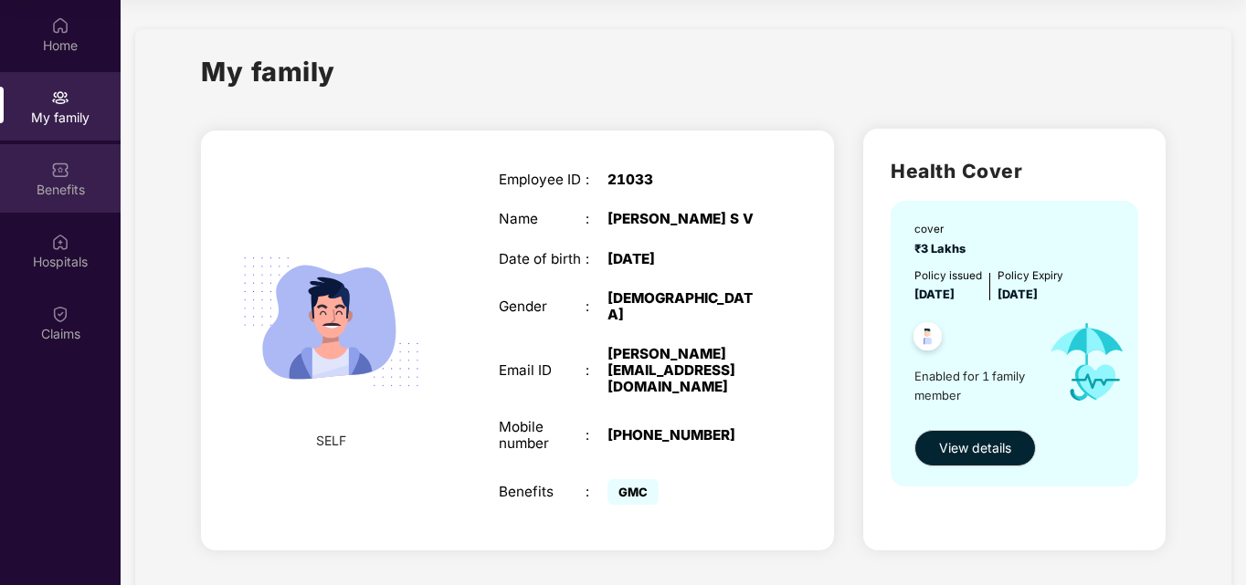
click at [76, 178] on div "Benefits" at bounding box center [60, 178] width 121 height 68
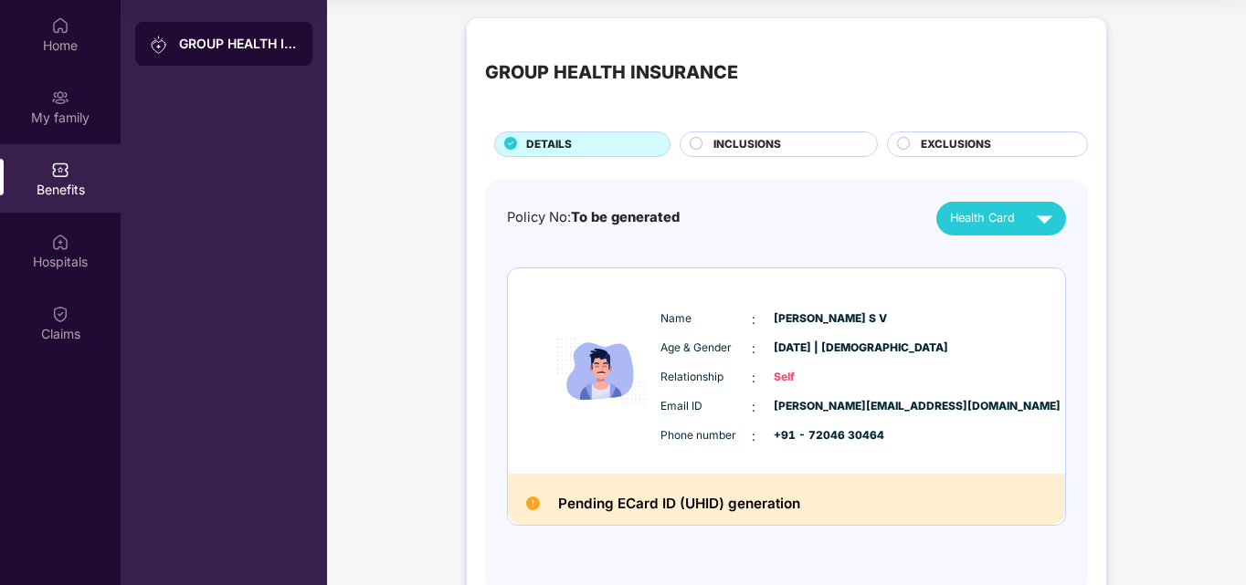
scroll to position [54, 0]
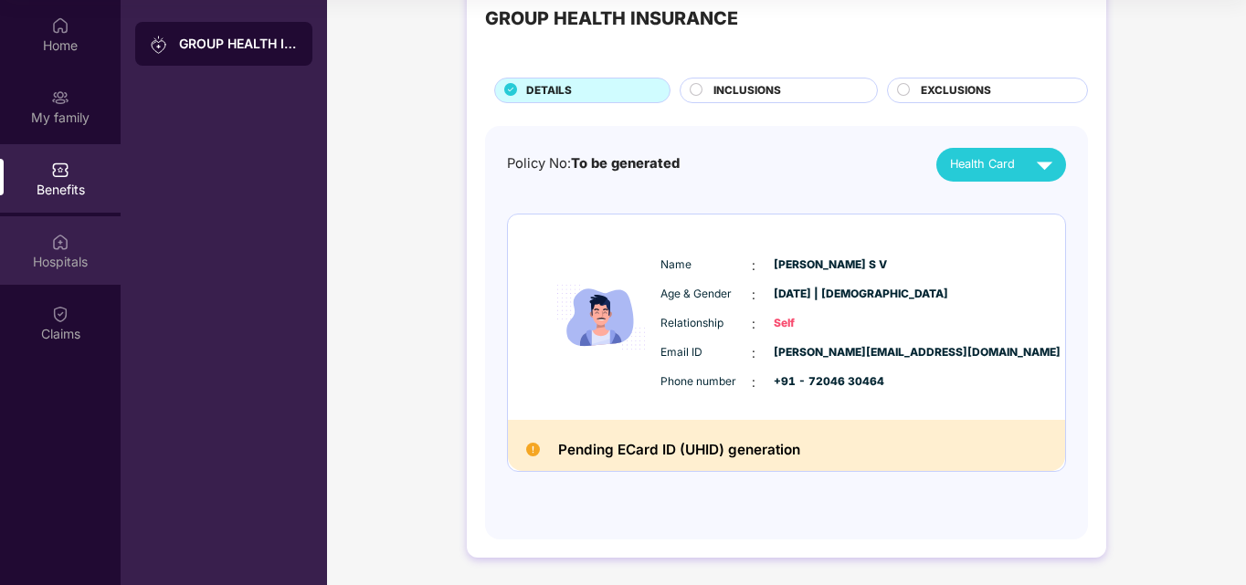
click at [34, 265] on div "Hospitals" at bounding box center [60, 261] width 121 height 18
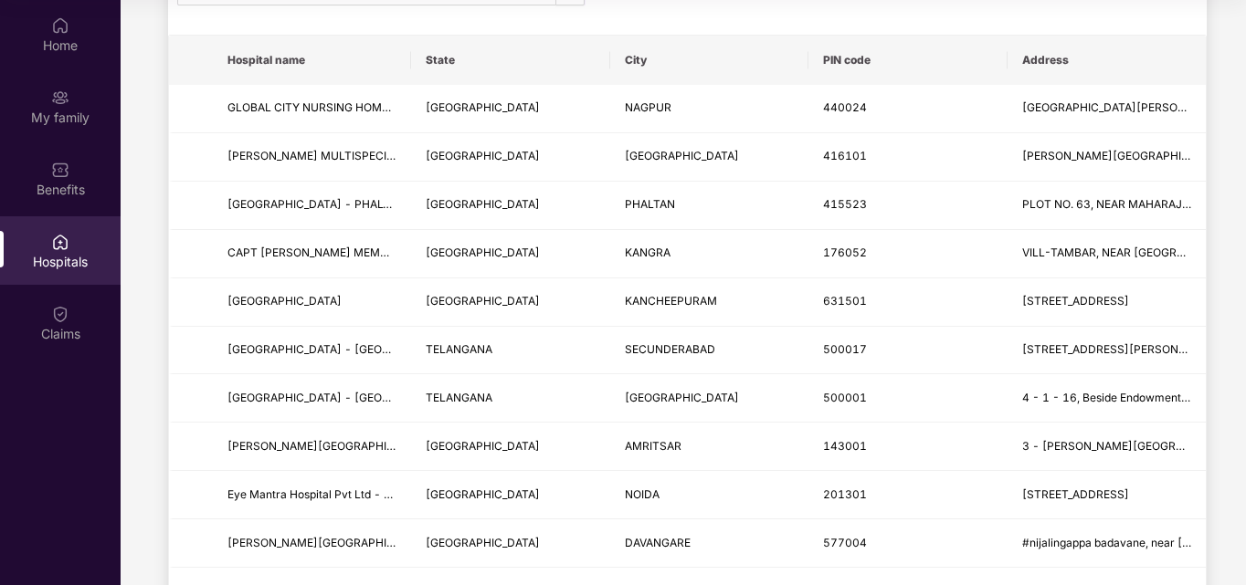
scroll to position [0, 0]
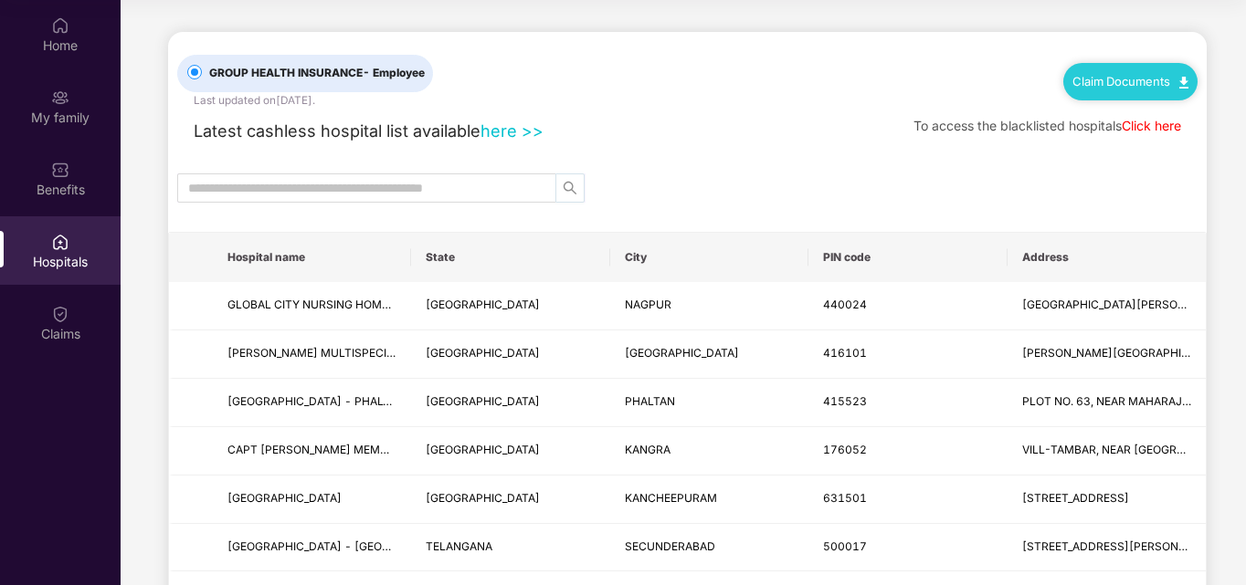
click at [568, 188] on icon "search" at bounding box center [570, 188] width 15 height 15
click at [470, 183] on input "text" at bounding box center [359, 188] width 342 height 20
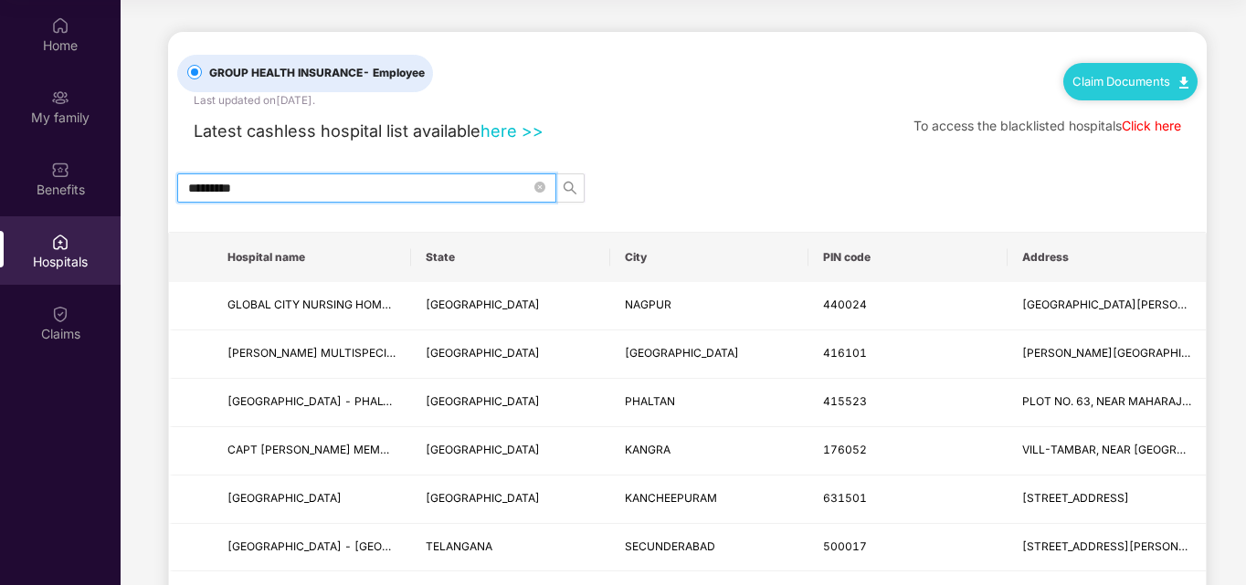
type input "*********"
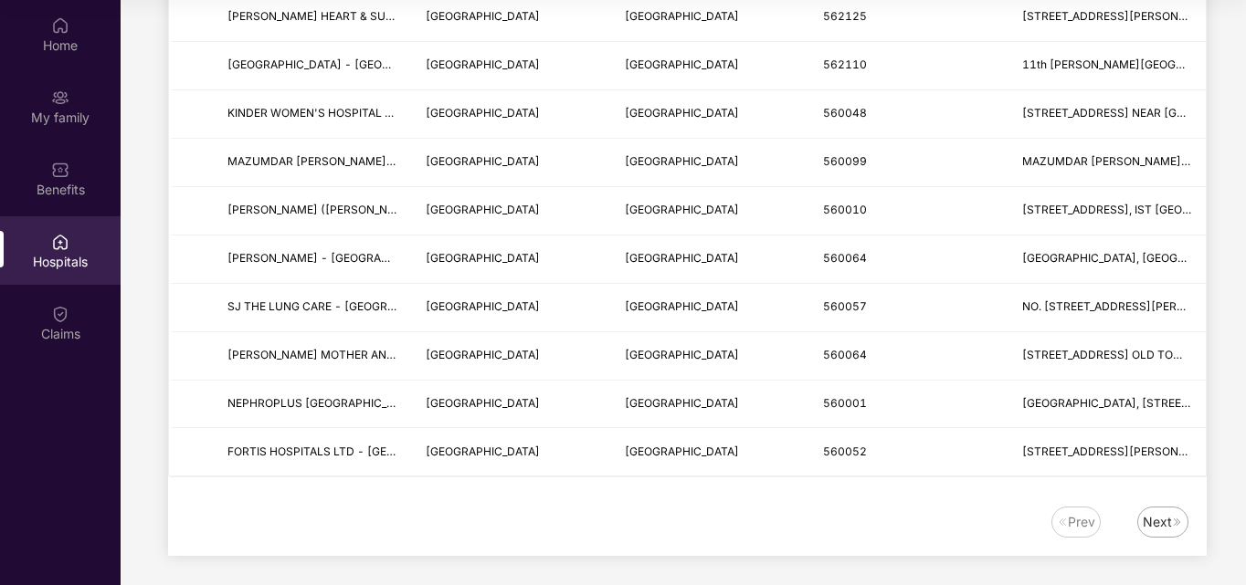
scroll to position [2230, 0]
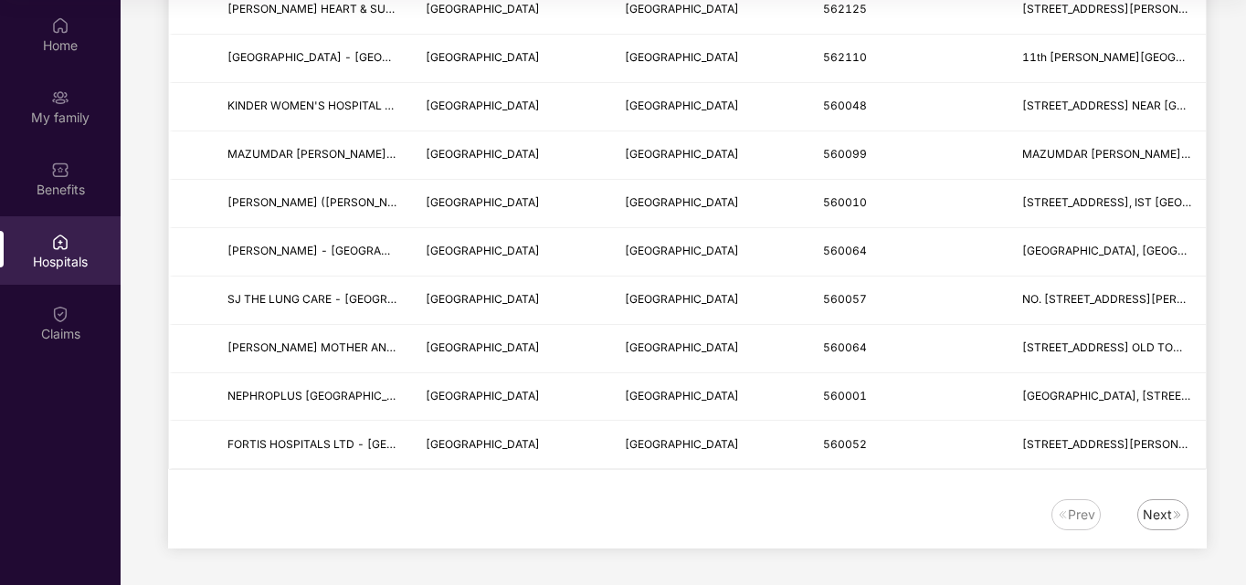
click at [1163, 520] on div "Next" at bounding box center [1156, 515] width 29 height 20
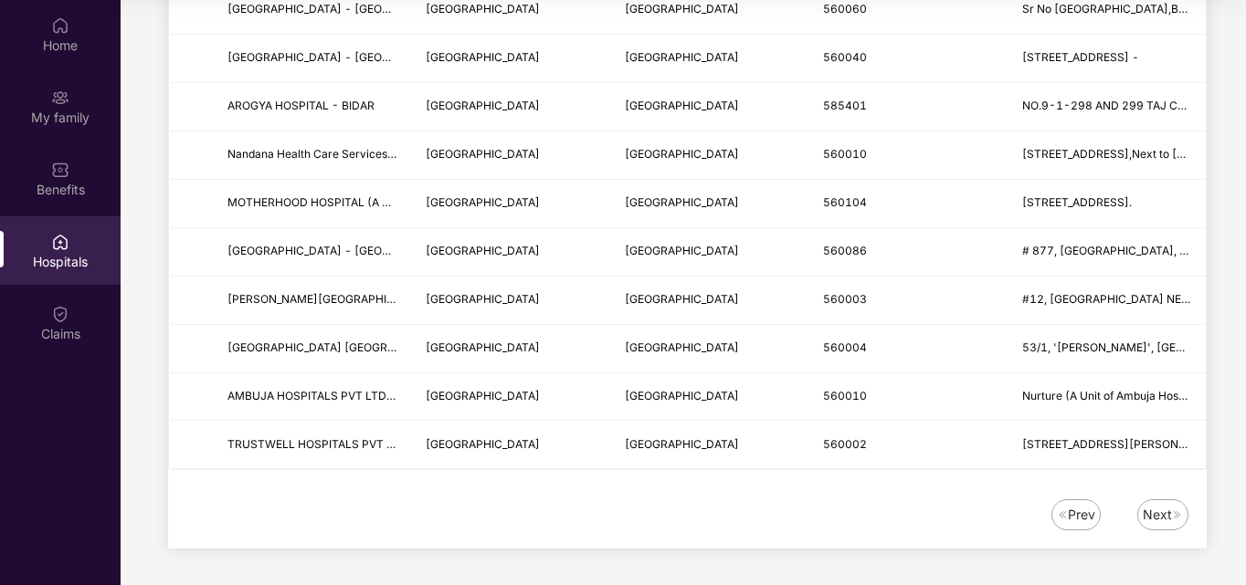
click at [1155, 512] on div "Next" at bounding box center [1156, 515] width 29 height 20
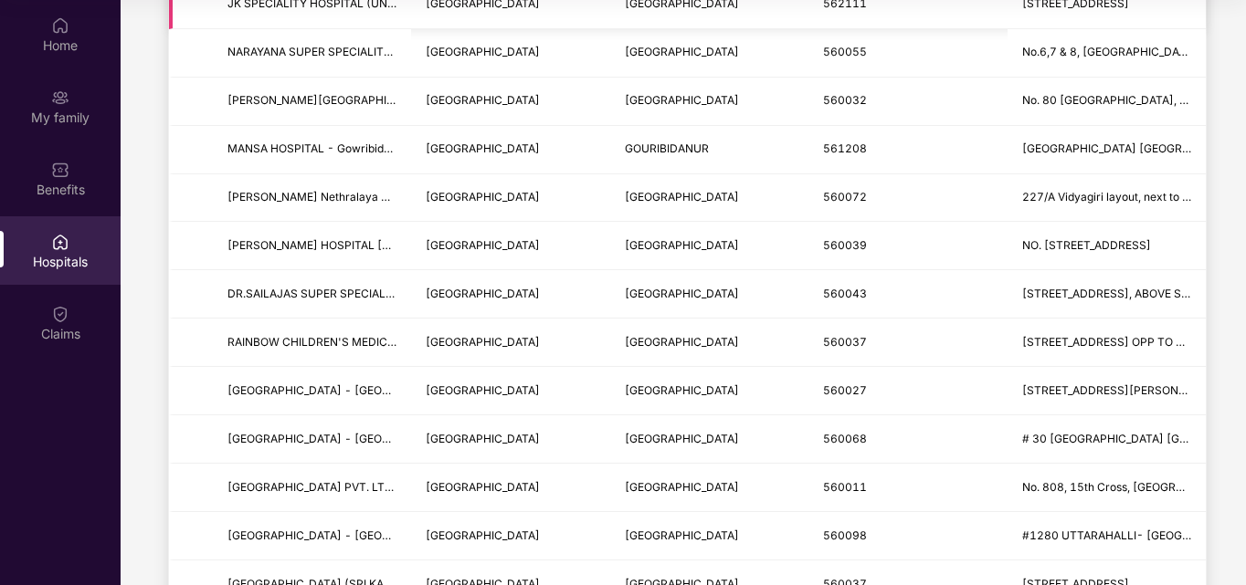
scroll to position [1390, 0]
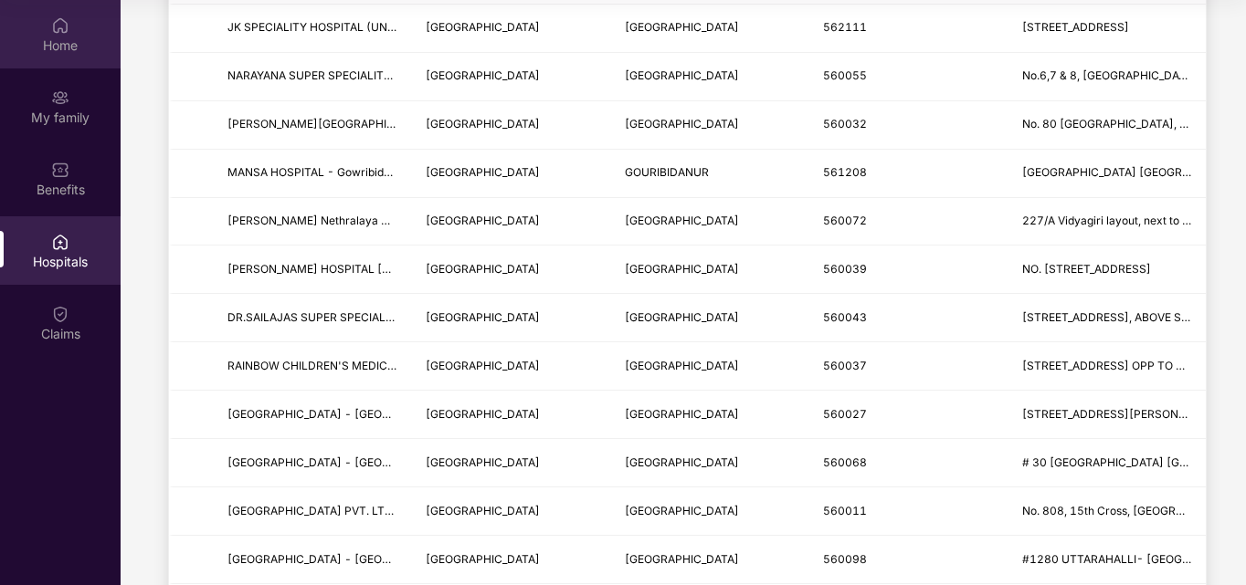
click at [46, 65] on div "Home" at bounding box center [60, 34] width 121 height 68
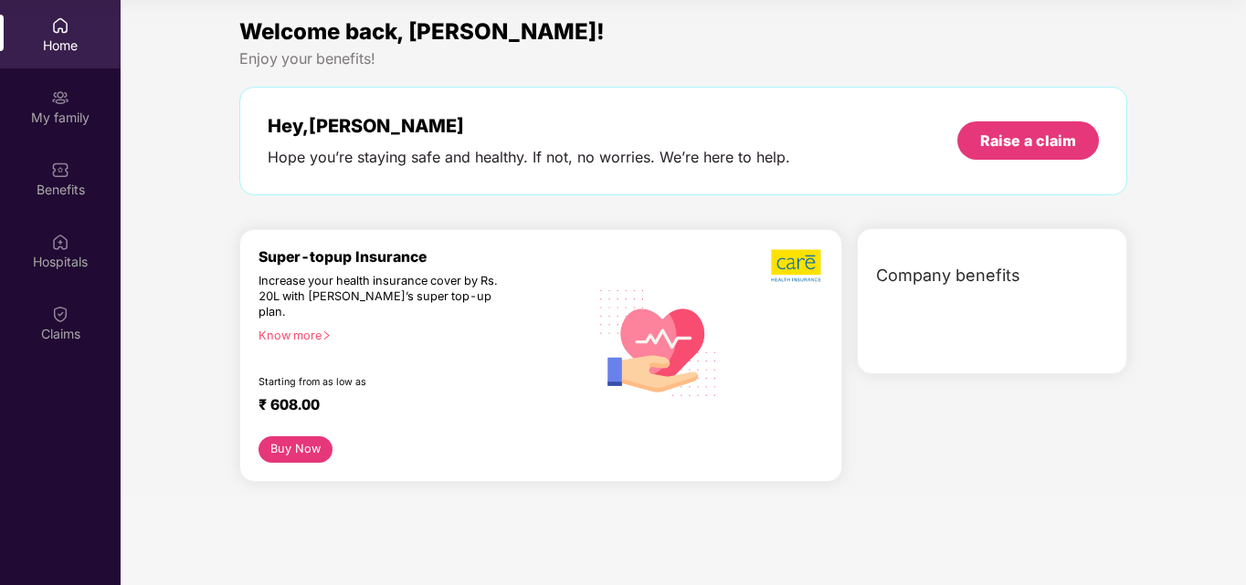
scroll to position [0, 0]
